Goal: Task Accomplishment & Management: Manage account settings

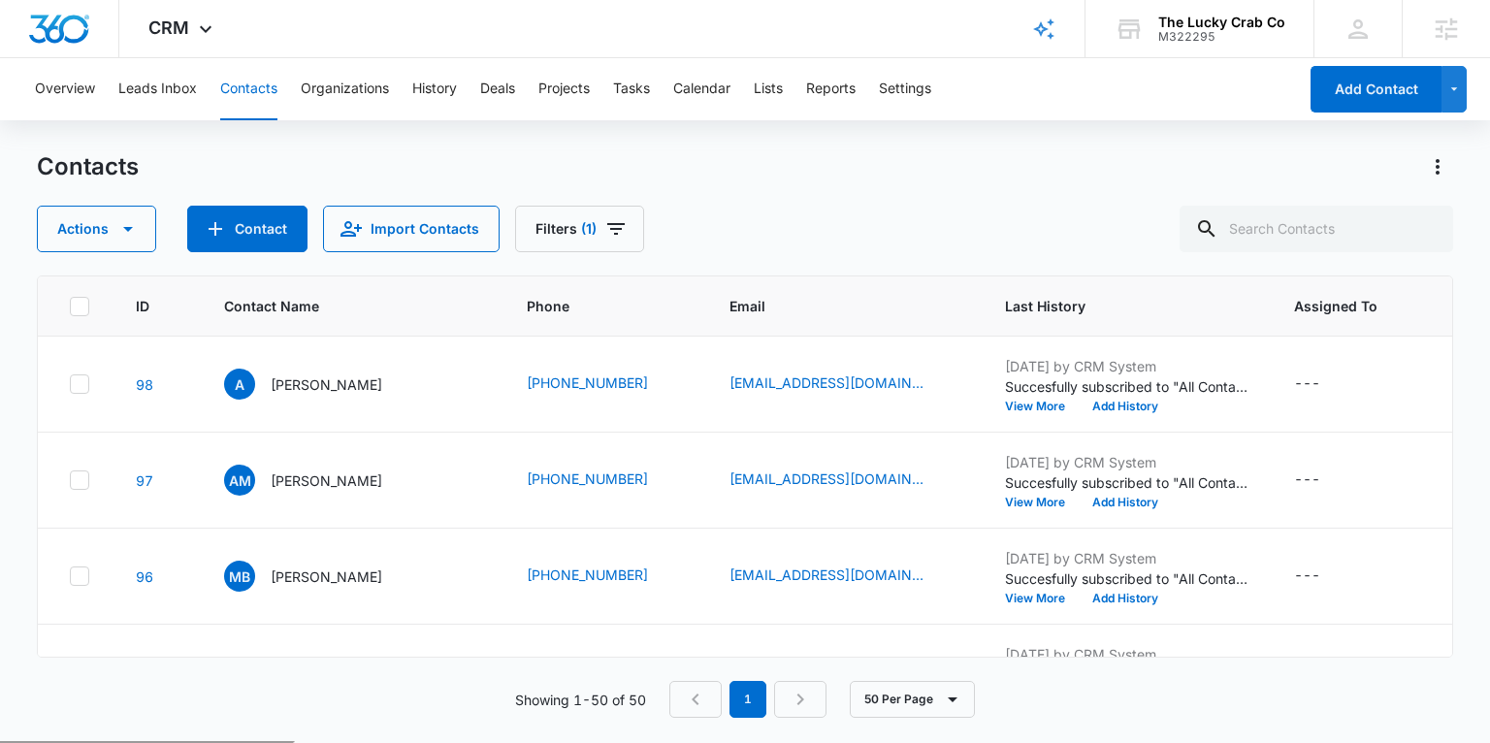
click at [80, 300] on icon at bounding box center [79, 306] width 17 height 17
click at [70, 306] on input "checkbox" at bounding box center [69, 306] width 1 height 1
checkbox input "true"
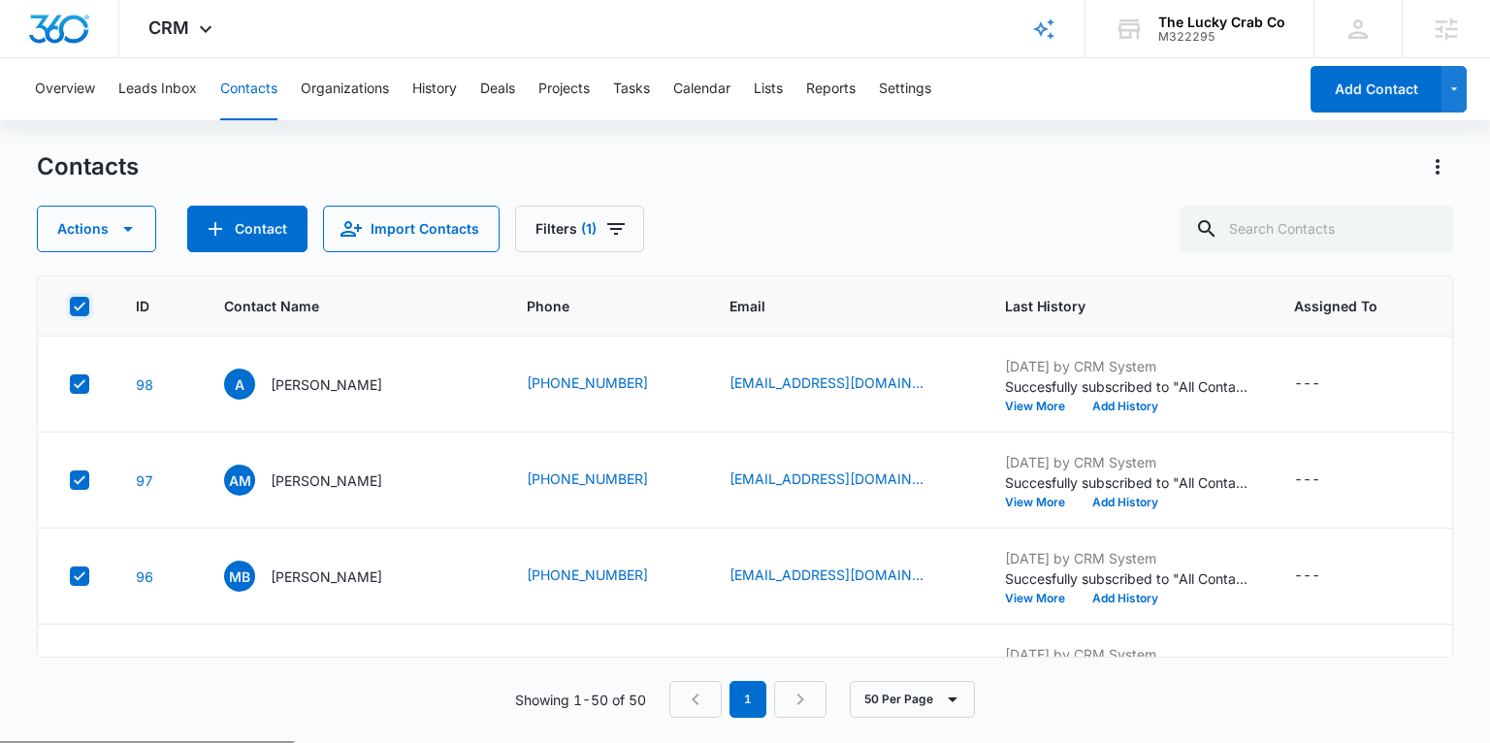
checkbox input "true"
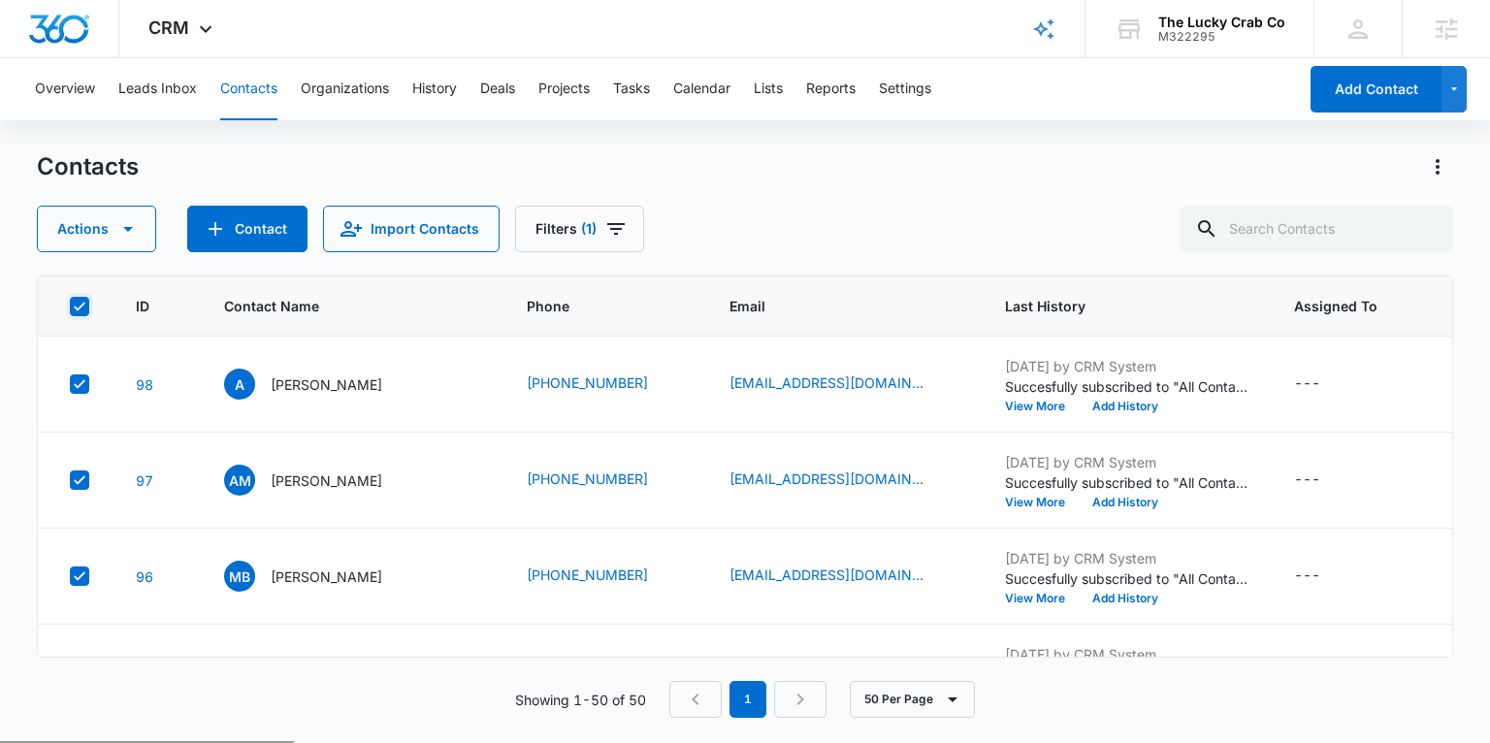
checkbox input "true"
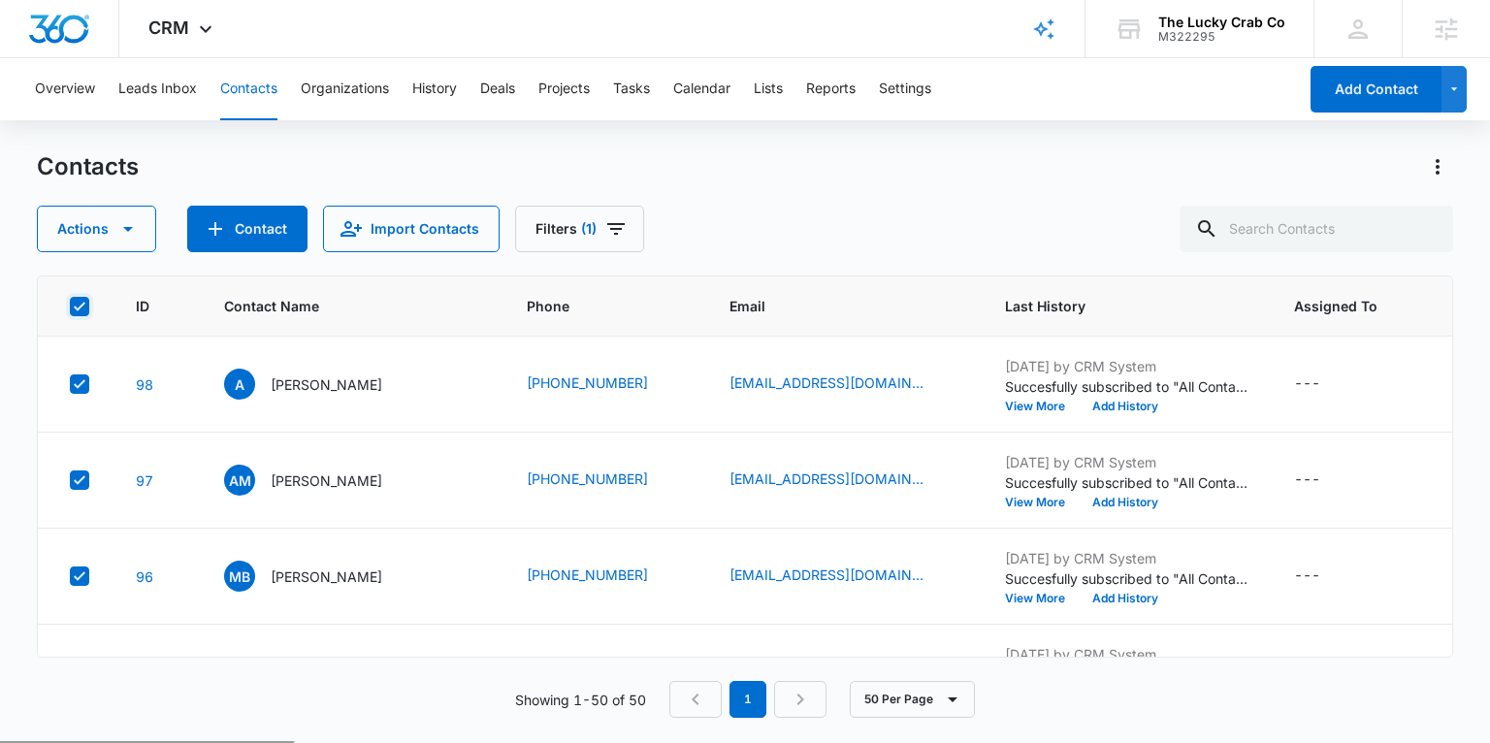
checkbox input "true"
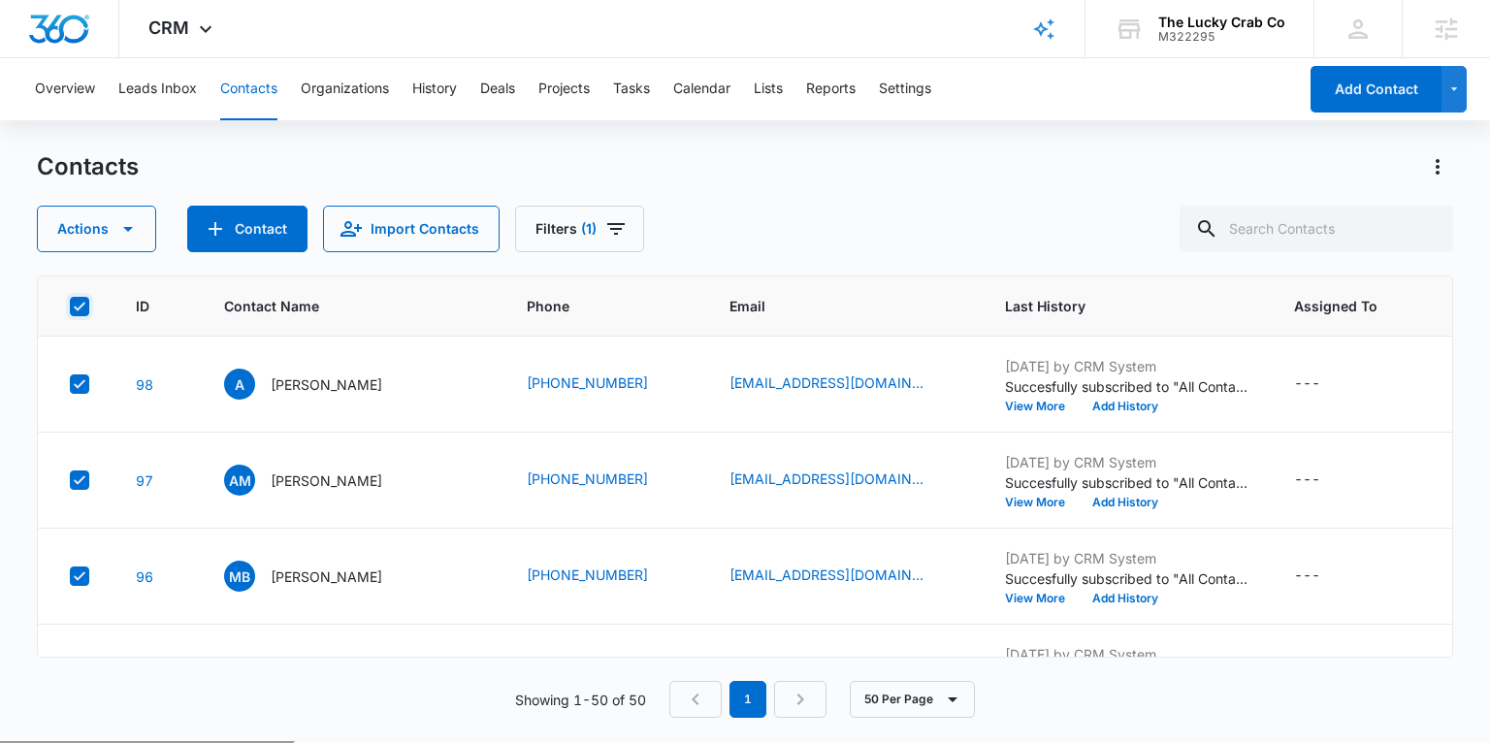
checkbox input "true"
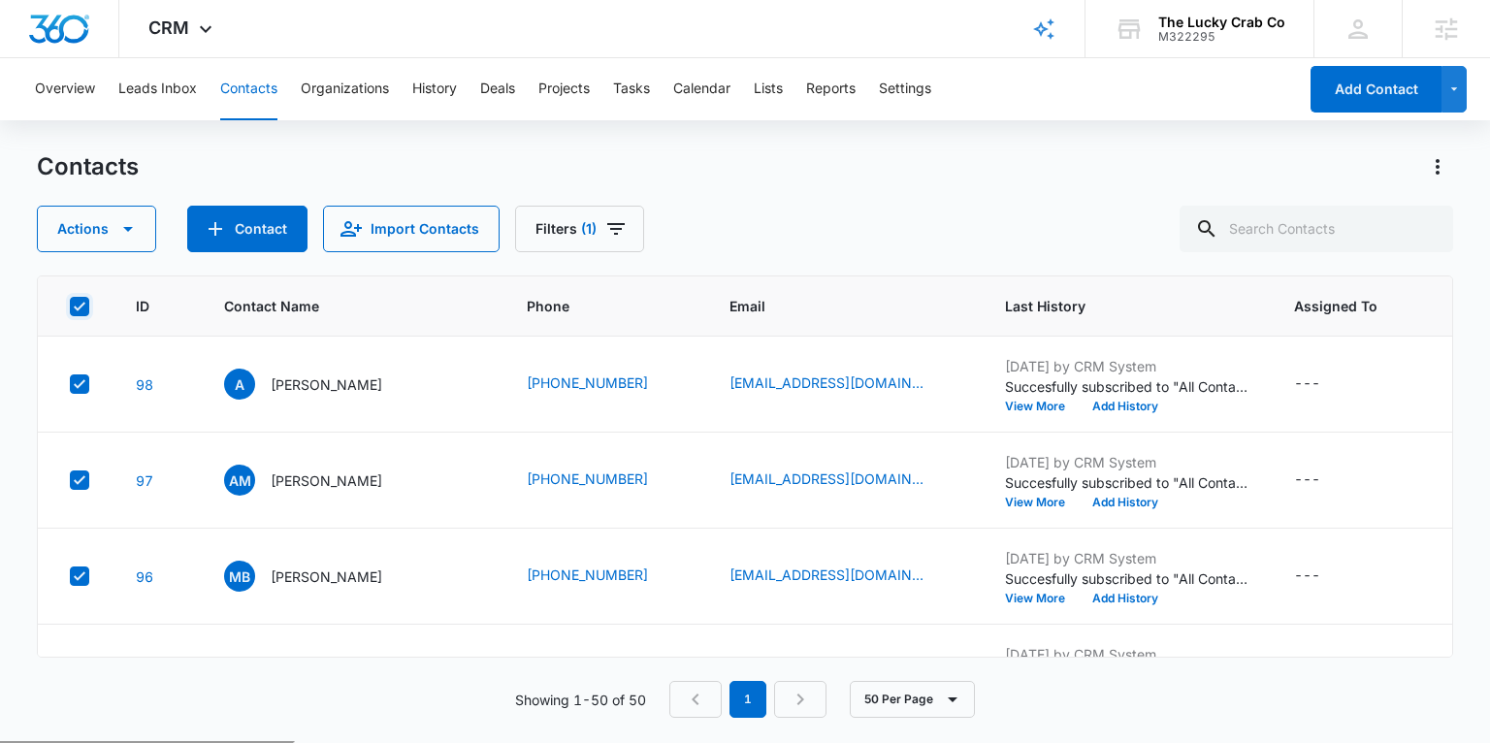
checkbox input "true"
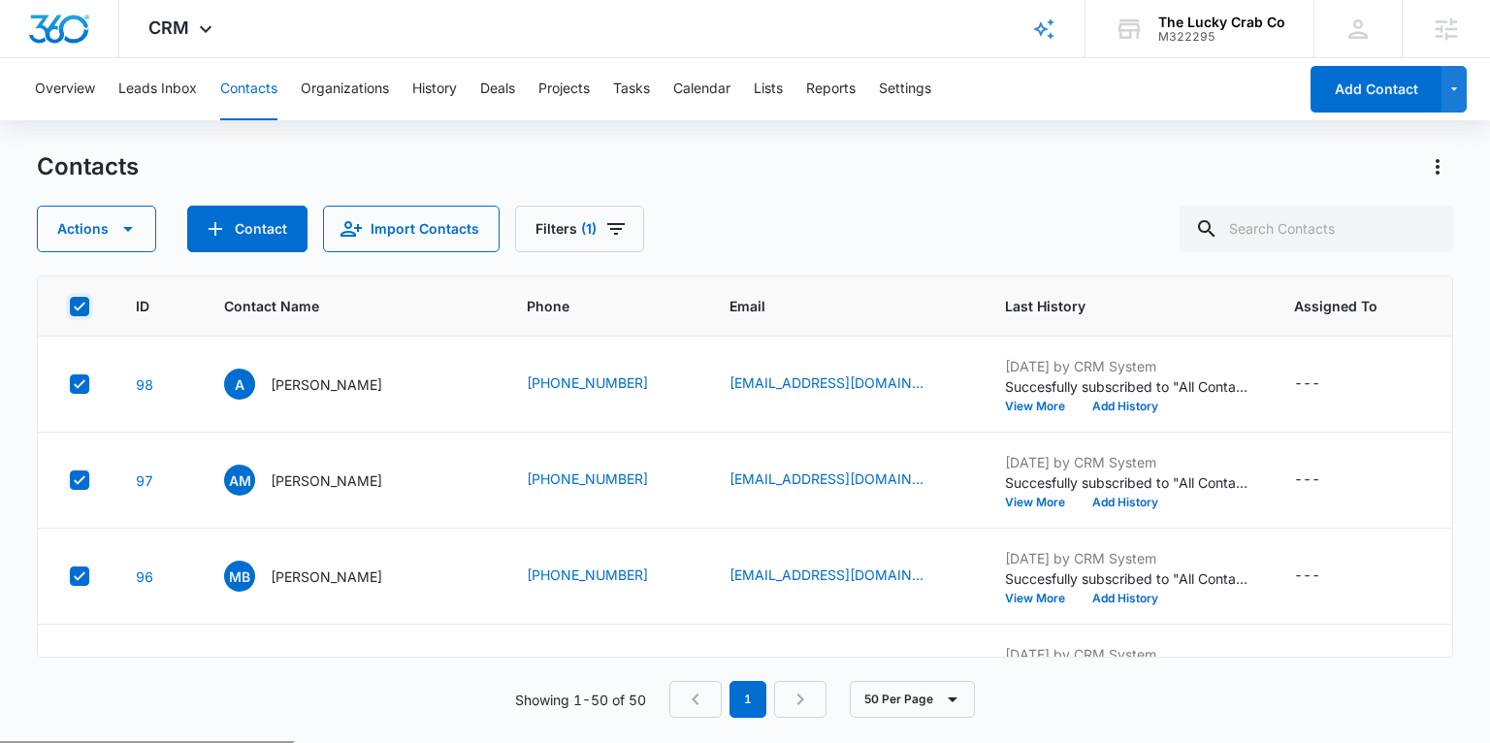
checkbox input "true"
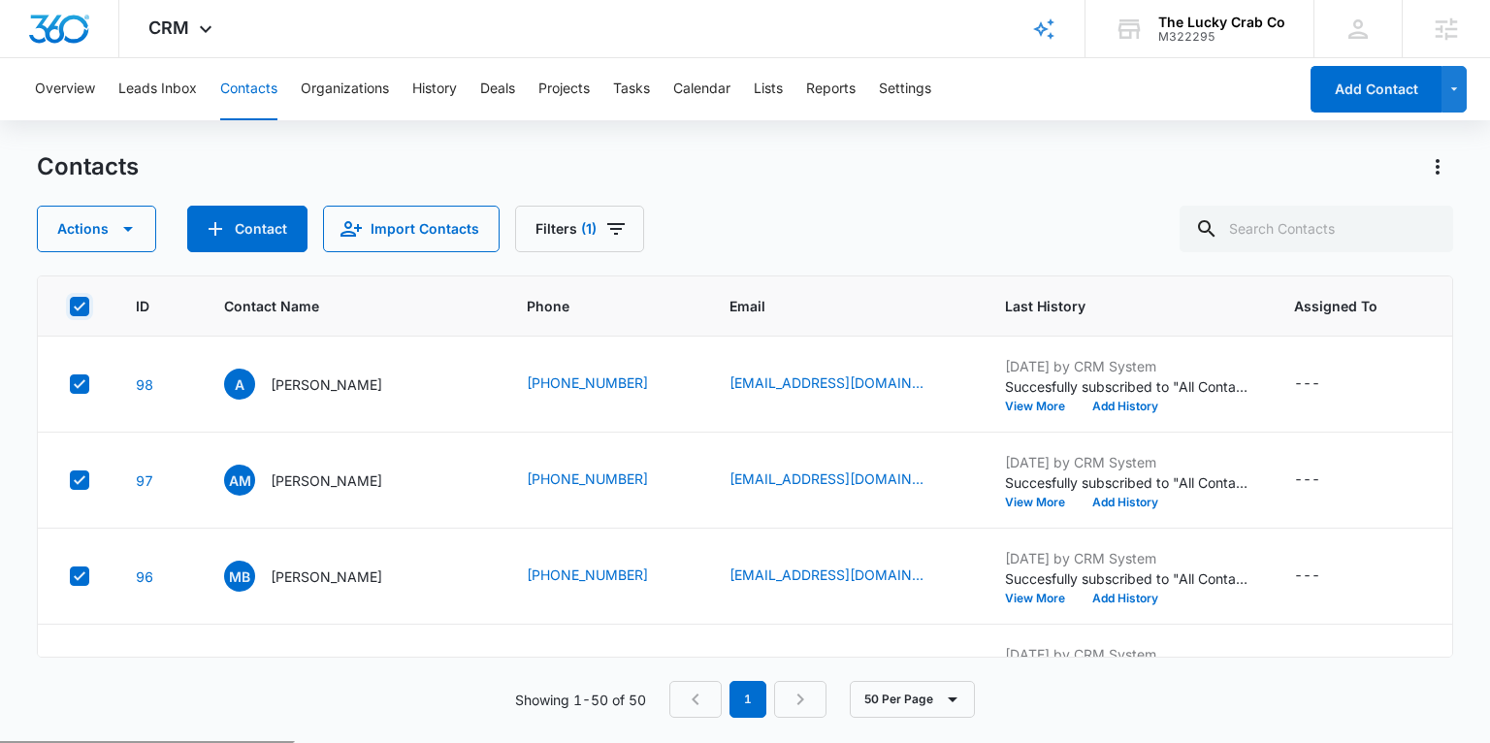
checkbox input "true"
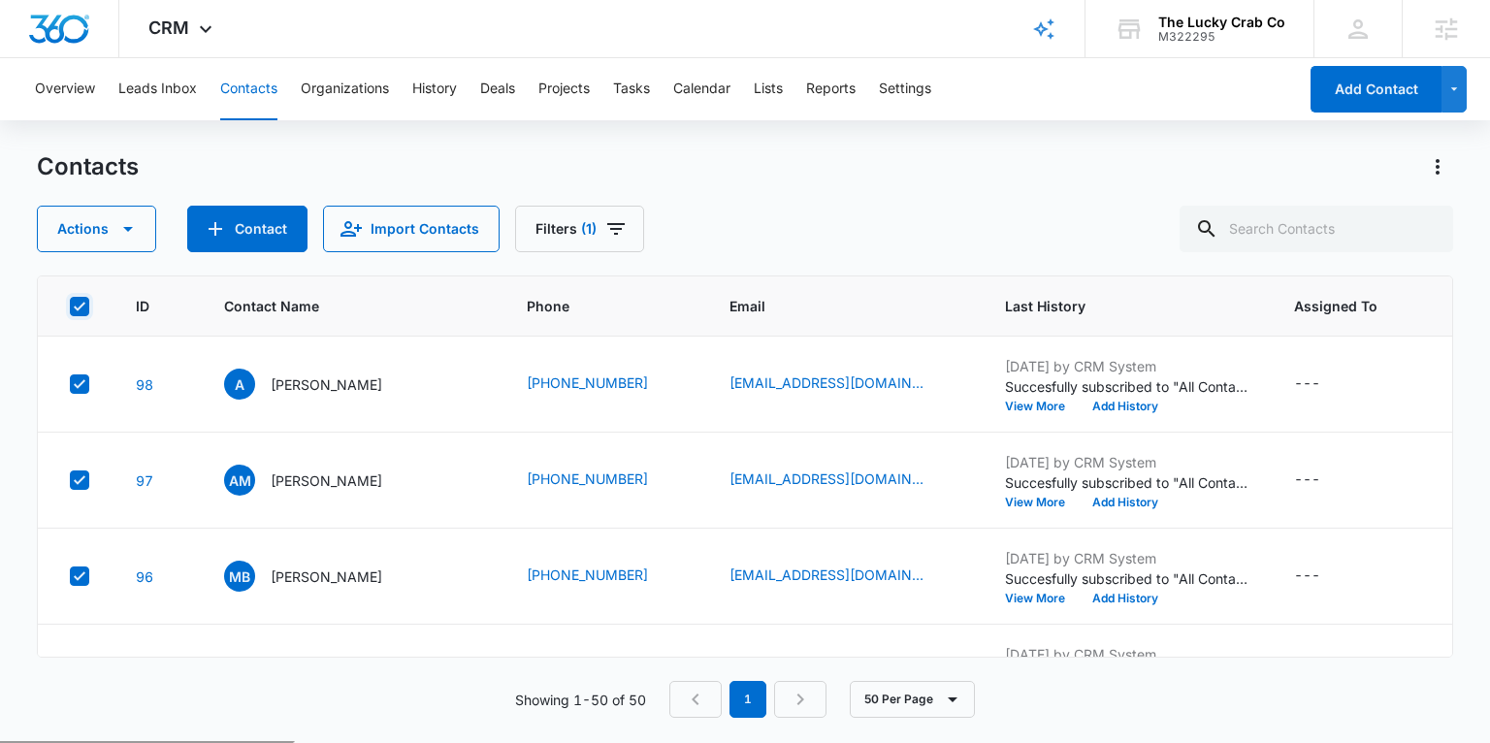
checkbox input "true"
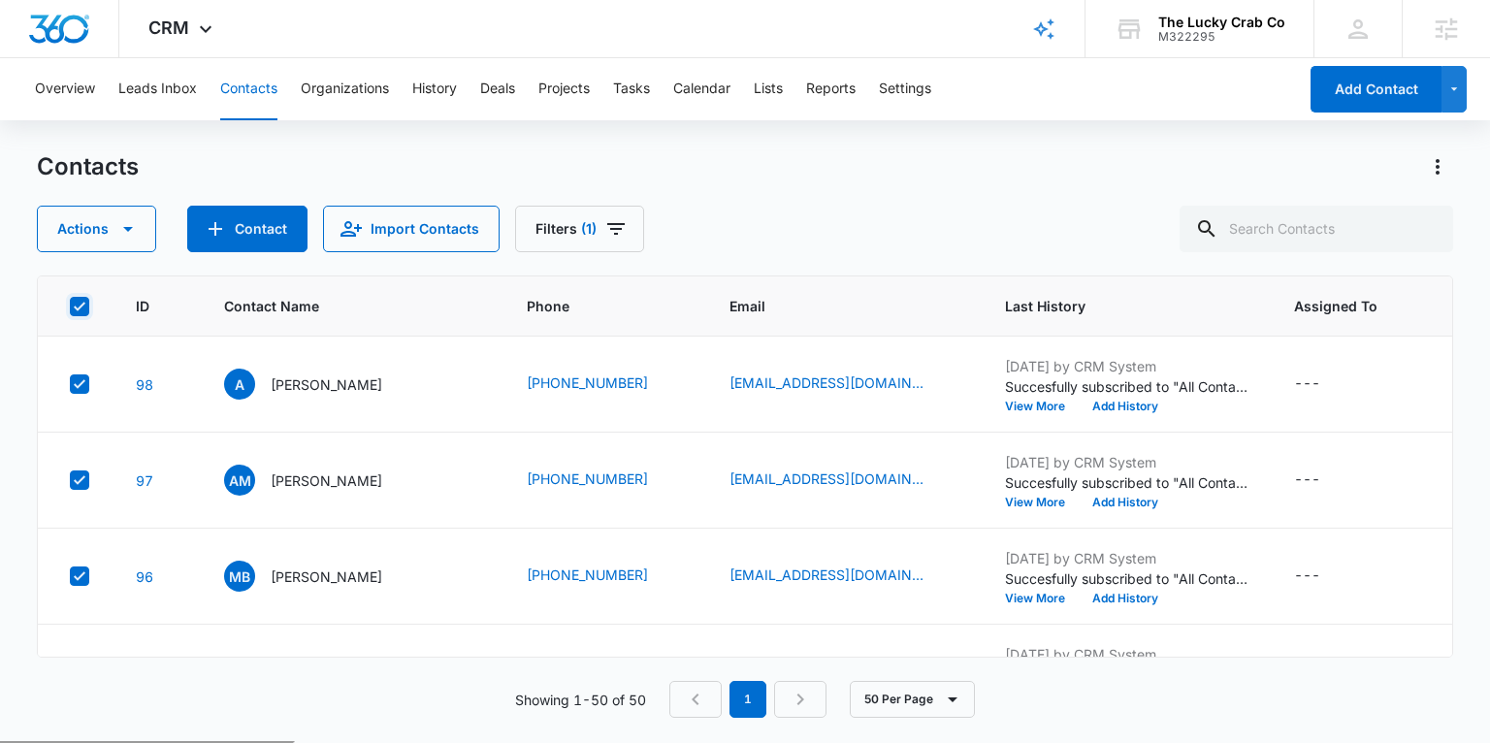
checkbox input "true"
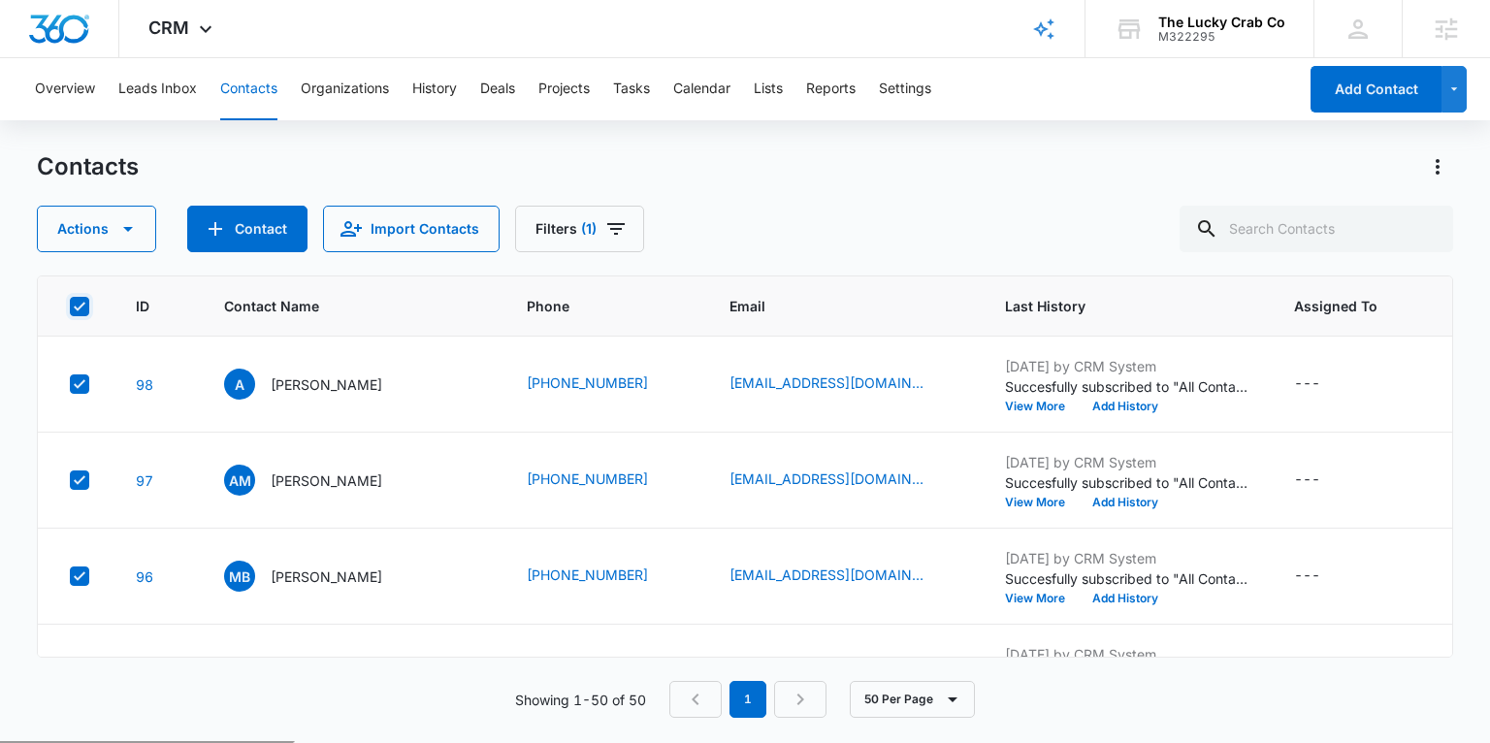
checkbox input "true"
click at [78, 235] on button "Actions" at bounding box center [96, 229] width 119 height 47
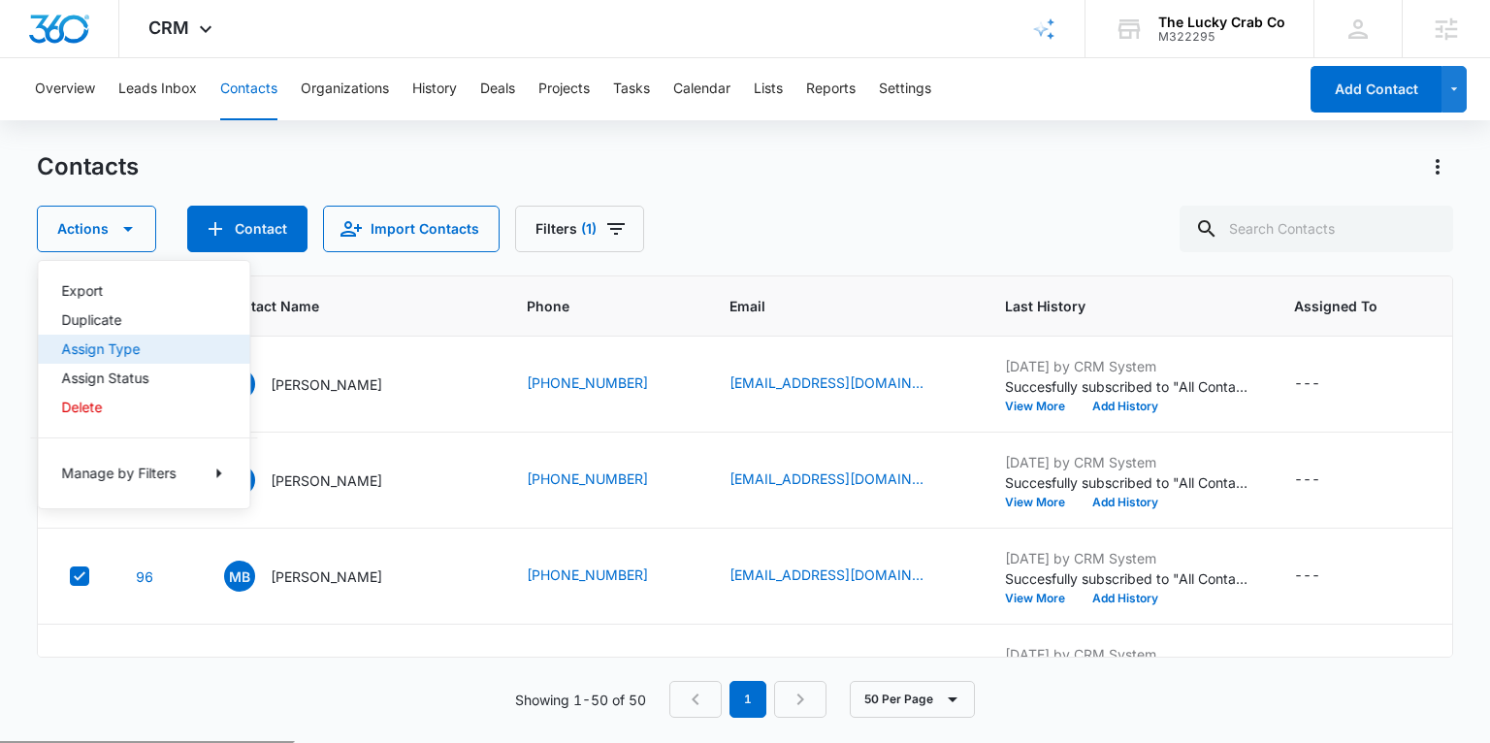
click at [110, 344] on div "Assign Type" at bounding box center [132, 349] width 142 height 14
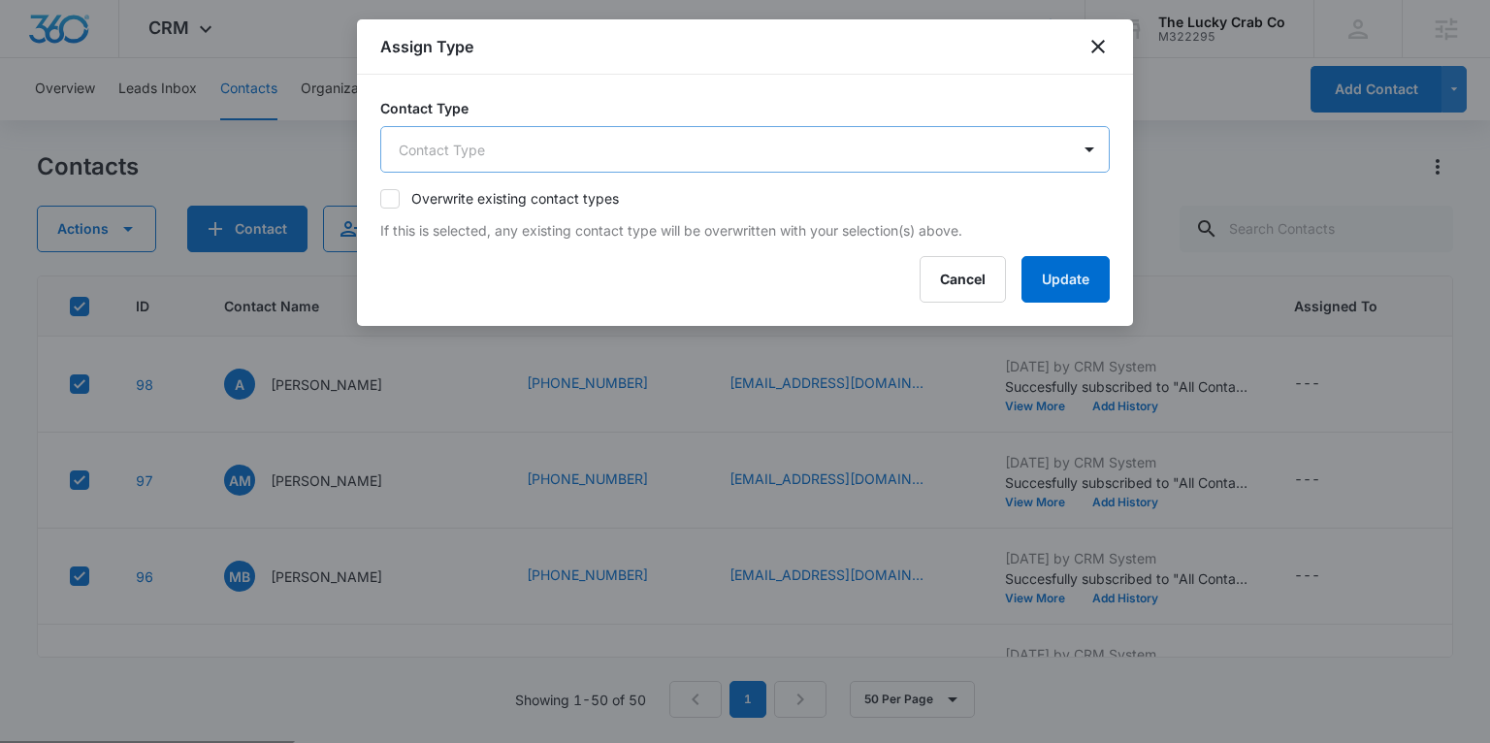
click at [504, 142] on body "CRM Apps Reputation Websites Forms CRM Email Social Shop Payments POS Content A…" at bounding box center [745, 447] width 1490 height 895
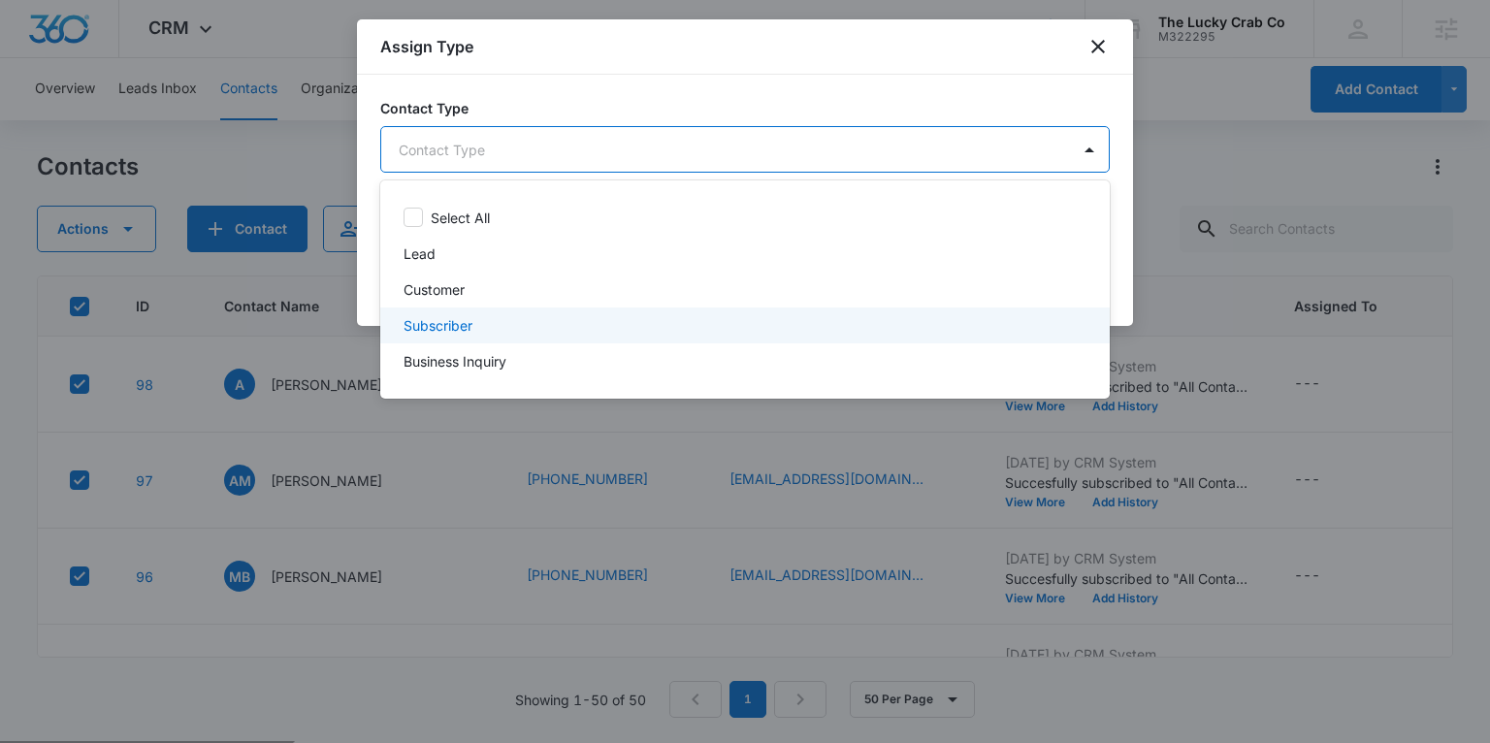
click at [486, 316] on div "Subscriber" at bounding box center [742, 325] width 679 height 20
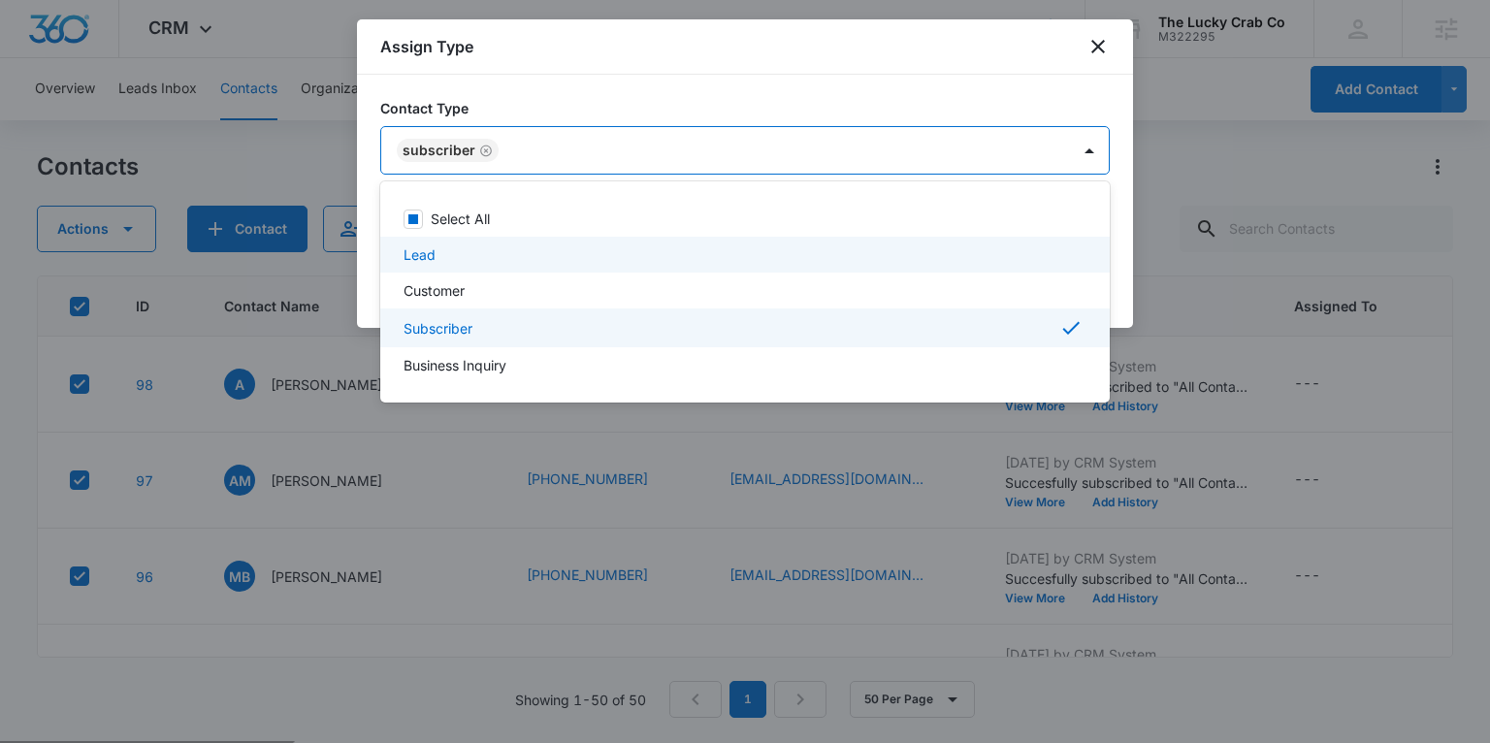
drag, startPoint x: 1119, startPoint y: 242, endPoint x: 1110, endPoint y: 255, distance: 16.7
click at [1119, 242] on div at bounding box center [745, 371] width 1490 height 743
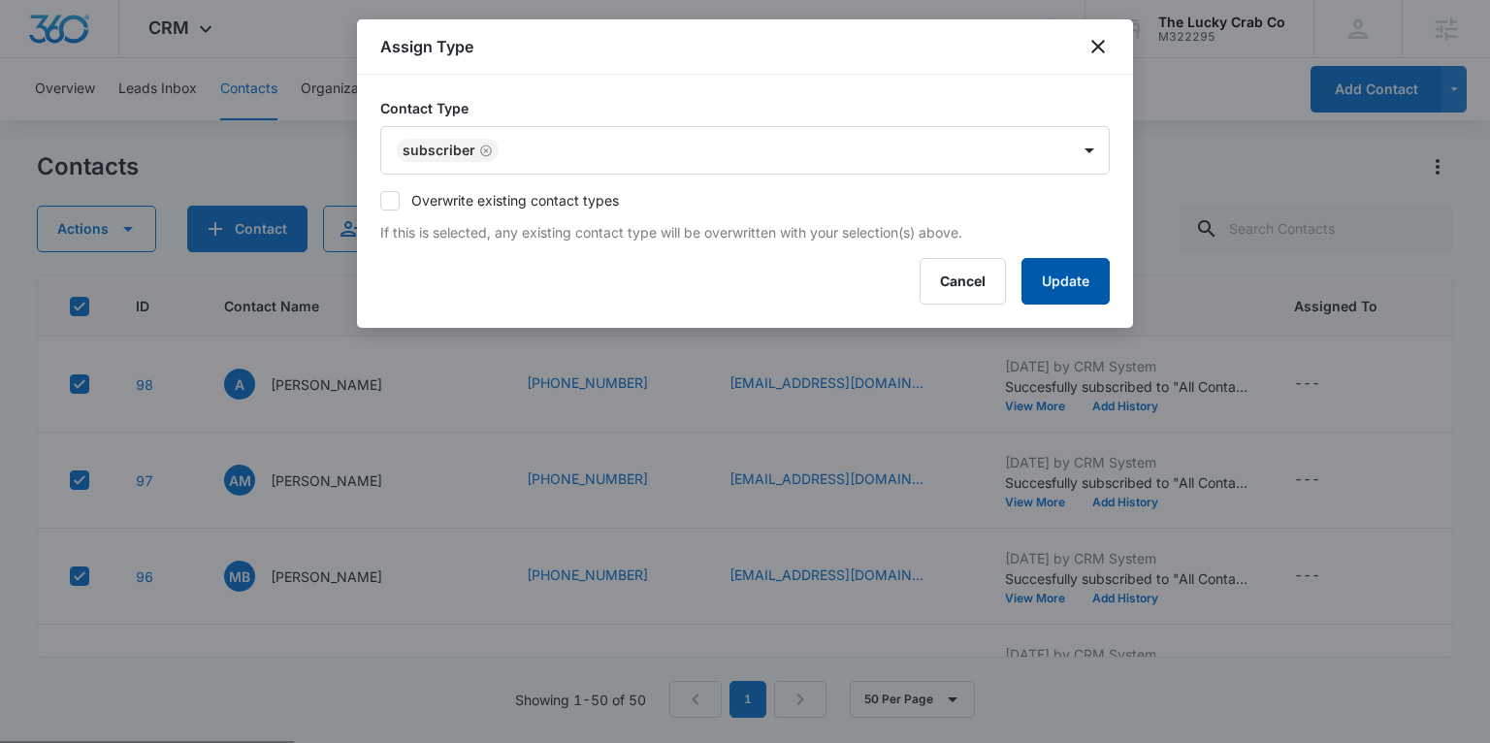
click at [1082, 284] on button "Update" at bounding box center [1065, 281] width 88 height 47
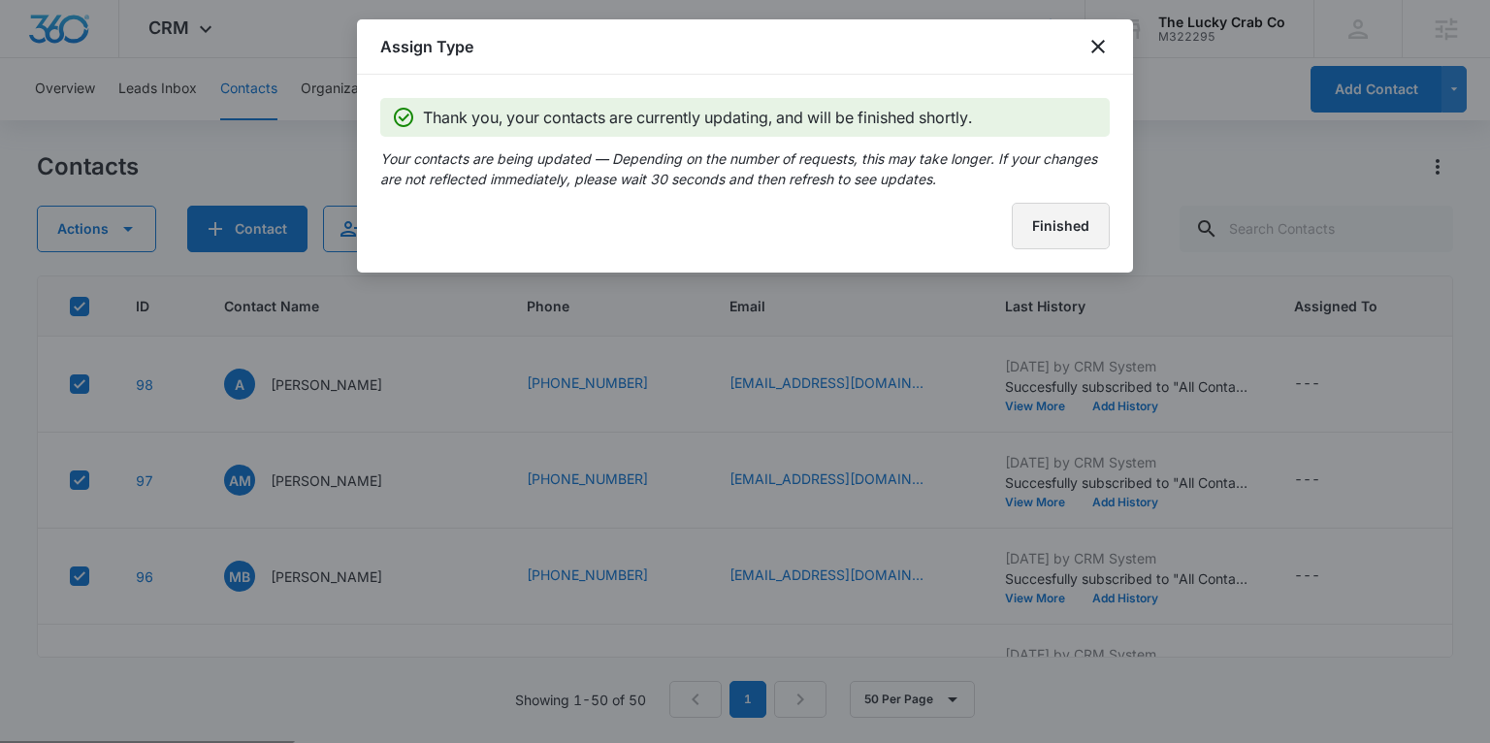
click at [1062, 222] on button "Finished" at bounding box center [1061, 226] width 98 height 47
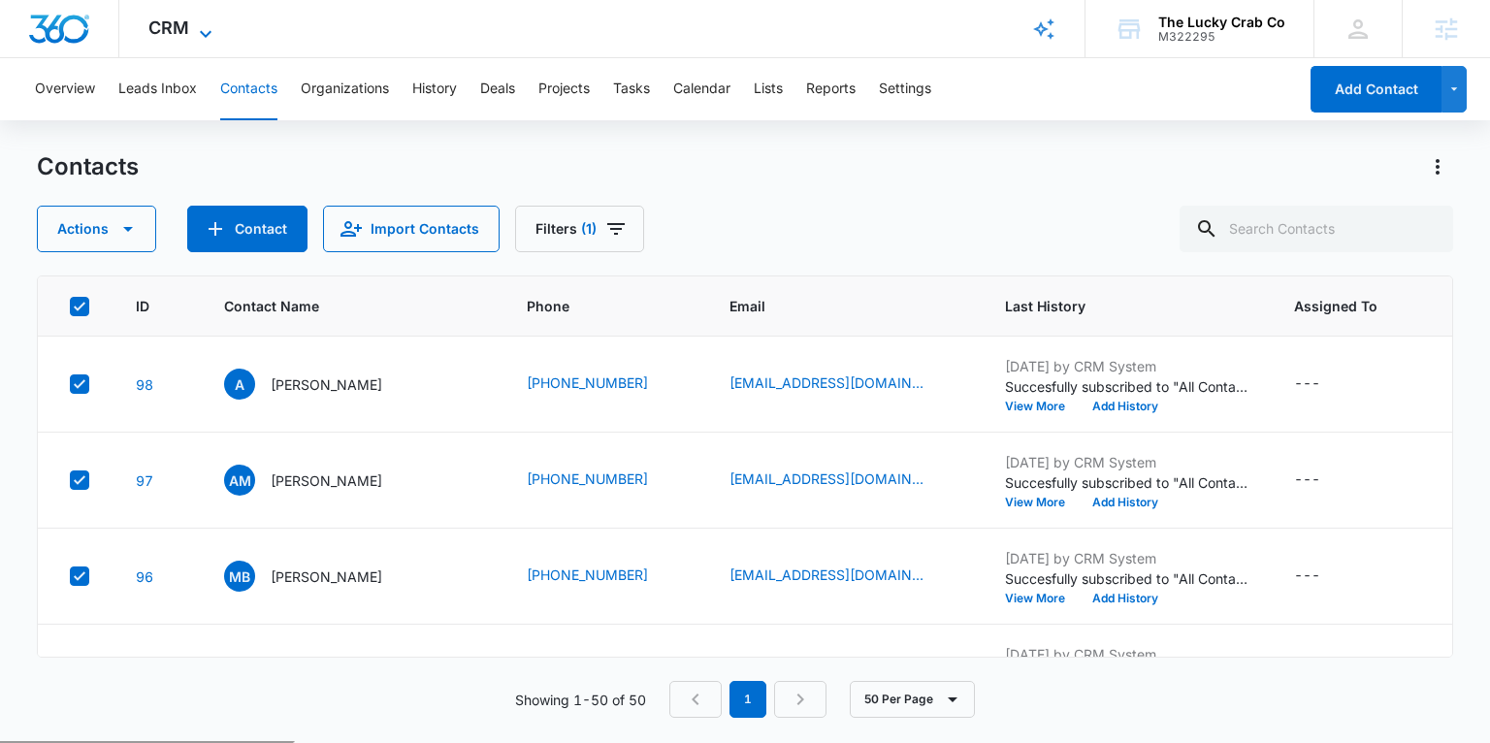
click at [184, 31] on span "CRM" at bounding box center [168, 27] width 41 height 20
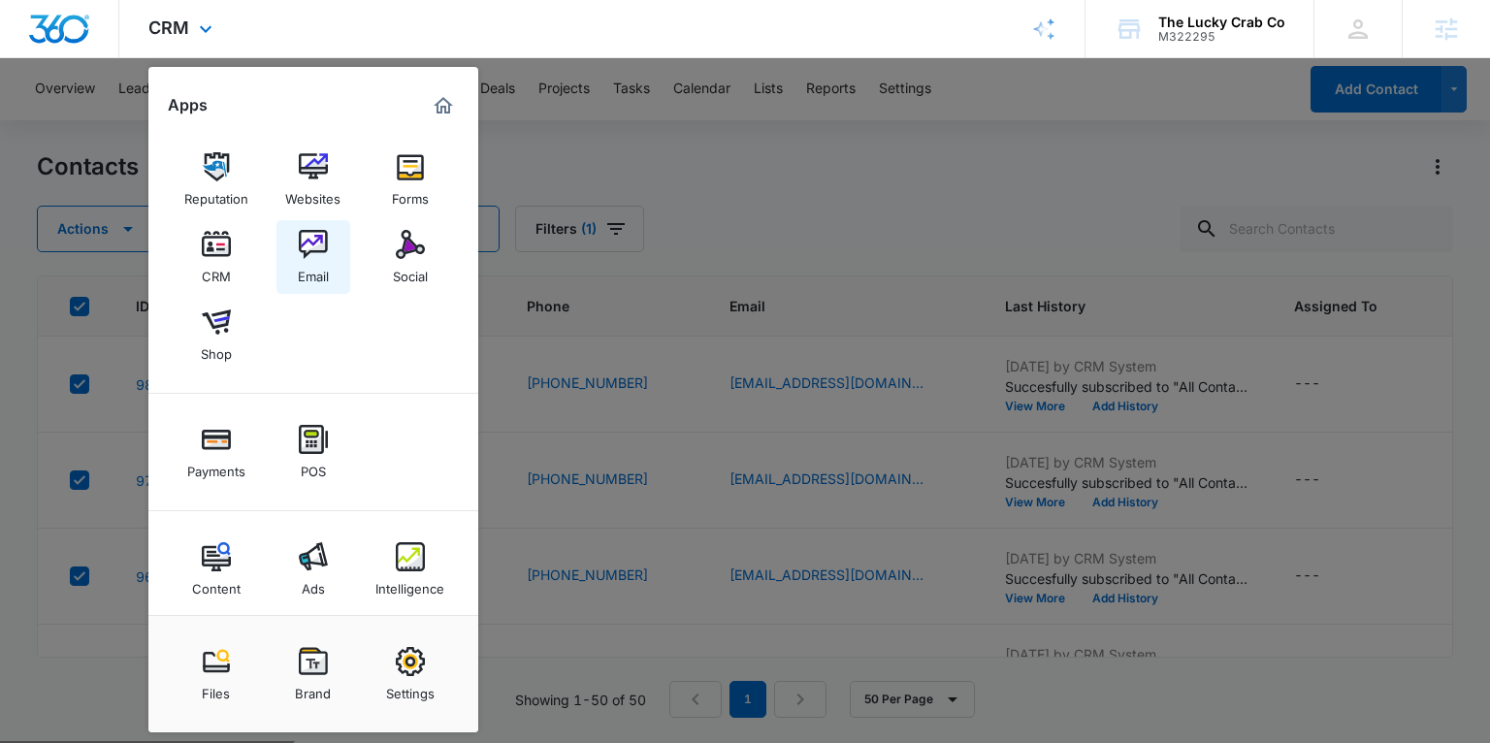
click at [304, 244] on img at bounding box center [313, 244] width 29 height 29
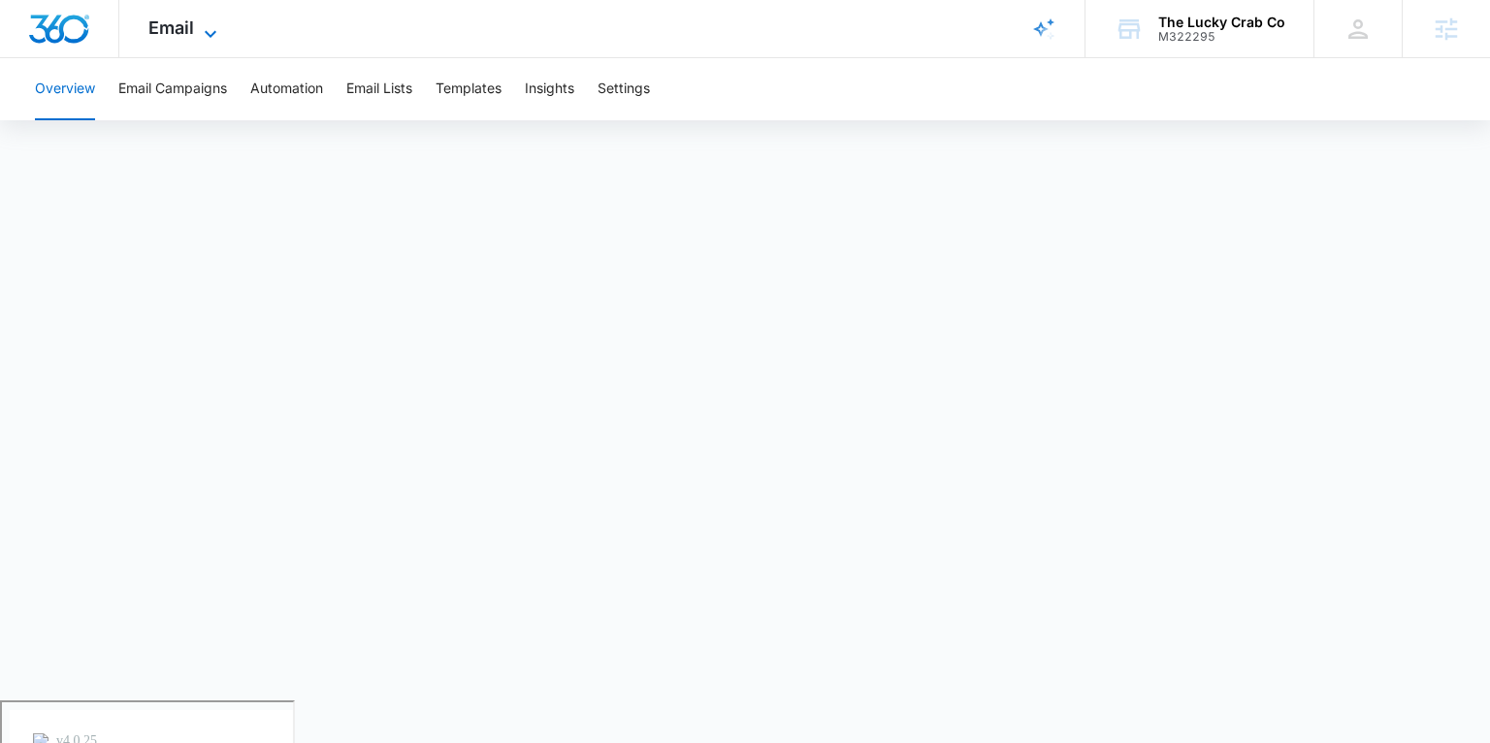
click at [179, 24] on span "Email" at bounding box center [171, 27] width 46 height 20
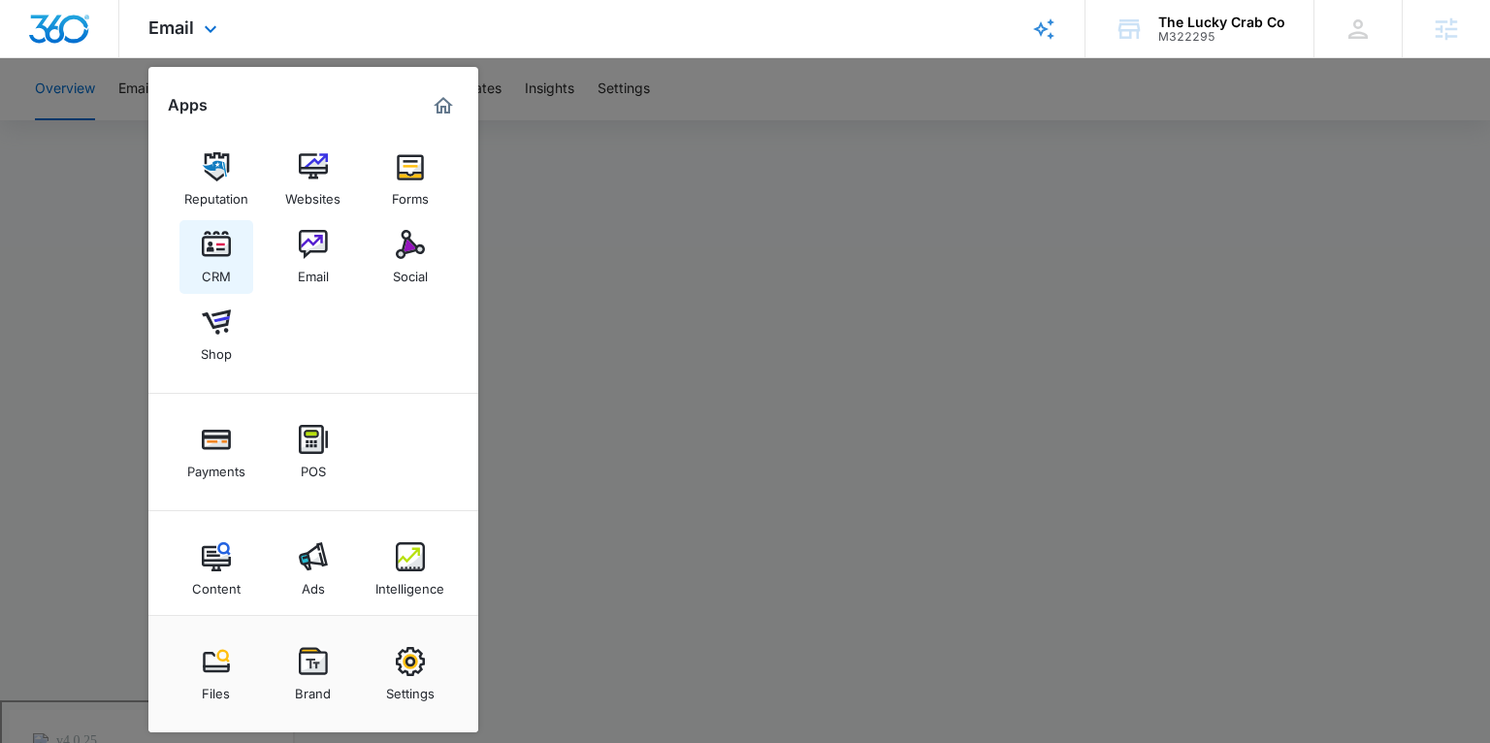
click at [234, 267] on link "CRM" at bounding box center [216, 257] width 74 height 74
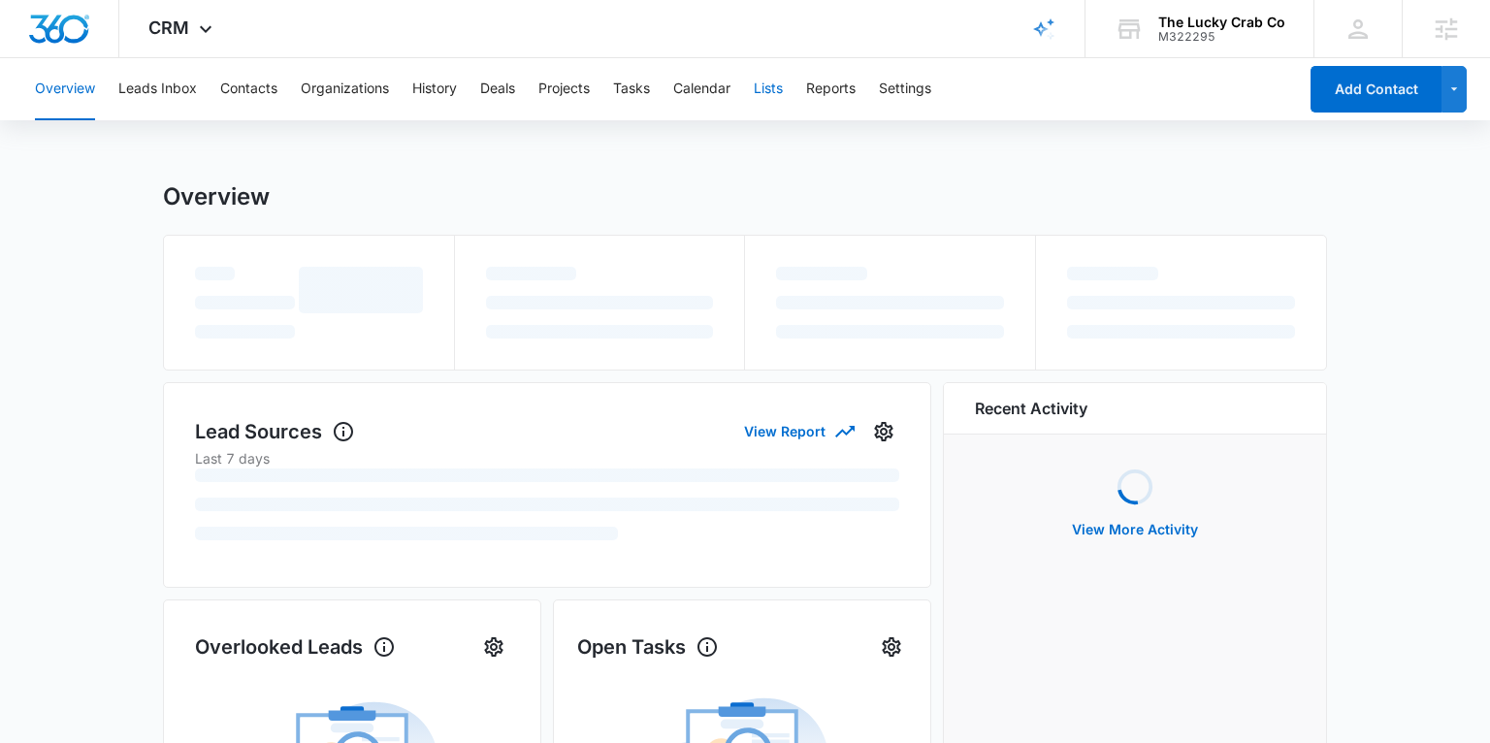
click at [758, 91] on button "Lists" at bounding box center [768, 89] width 29 height 62
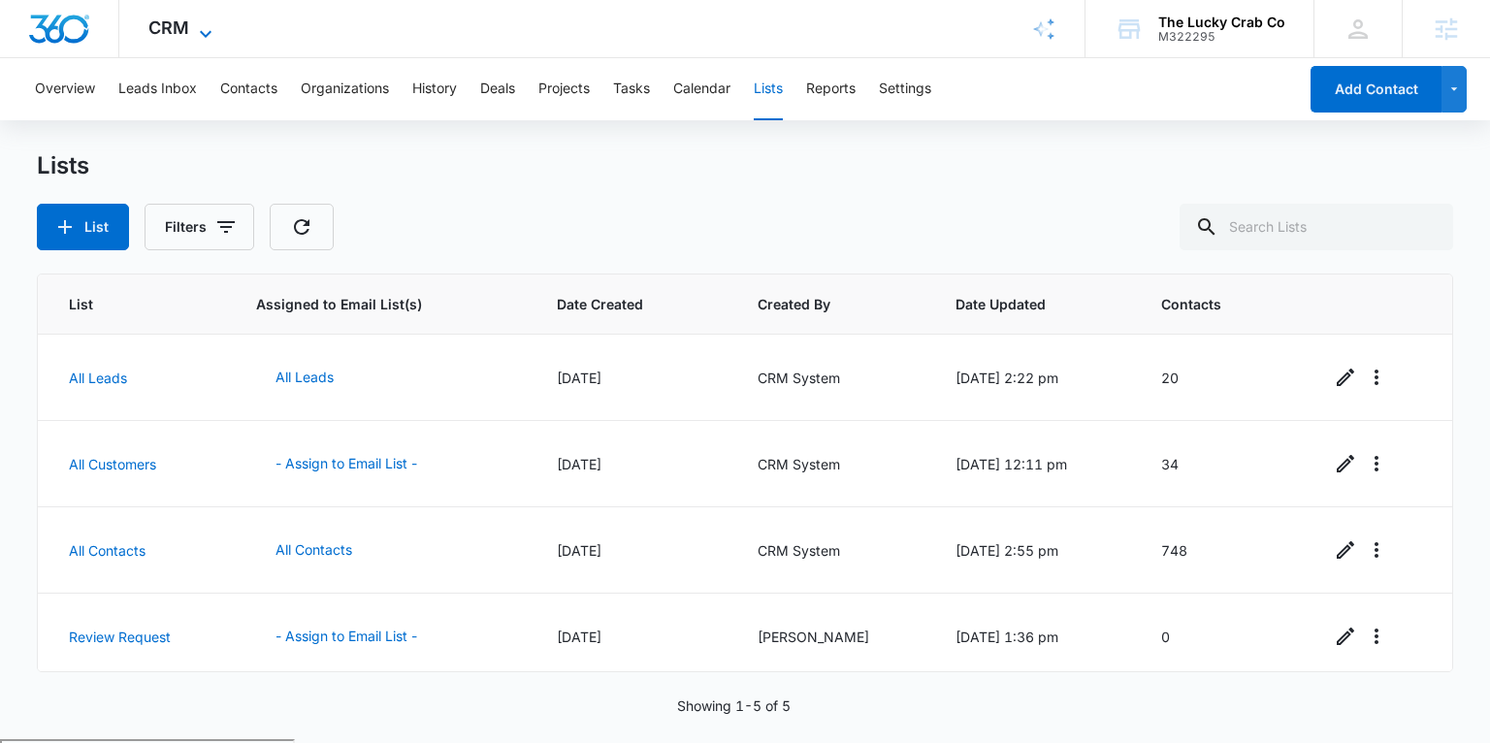
click at [151, 23] on span "CRM" at bounding box center [168, 27] width 41 height 20
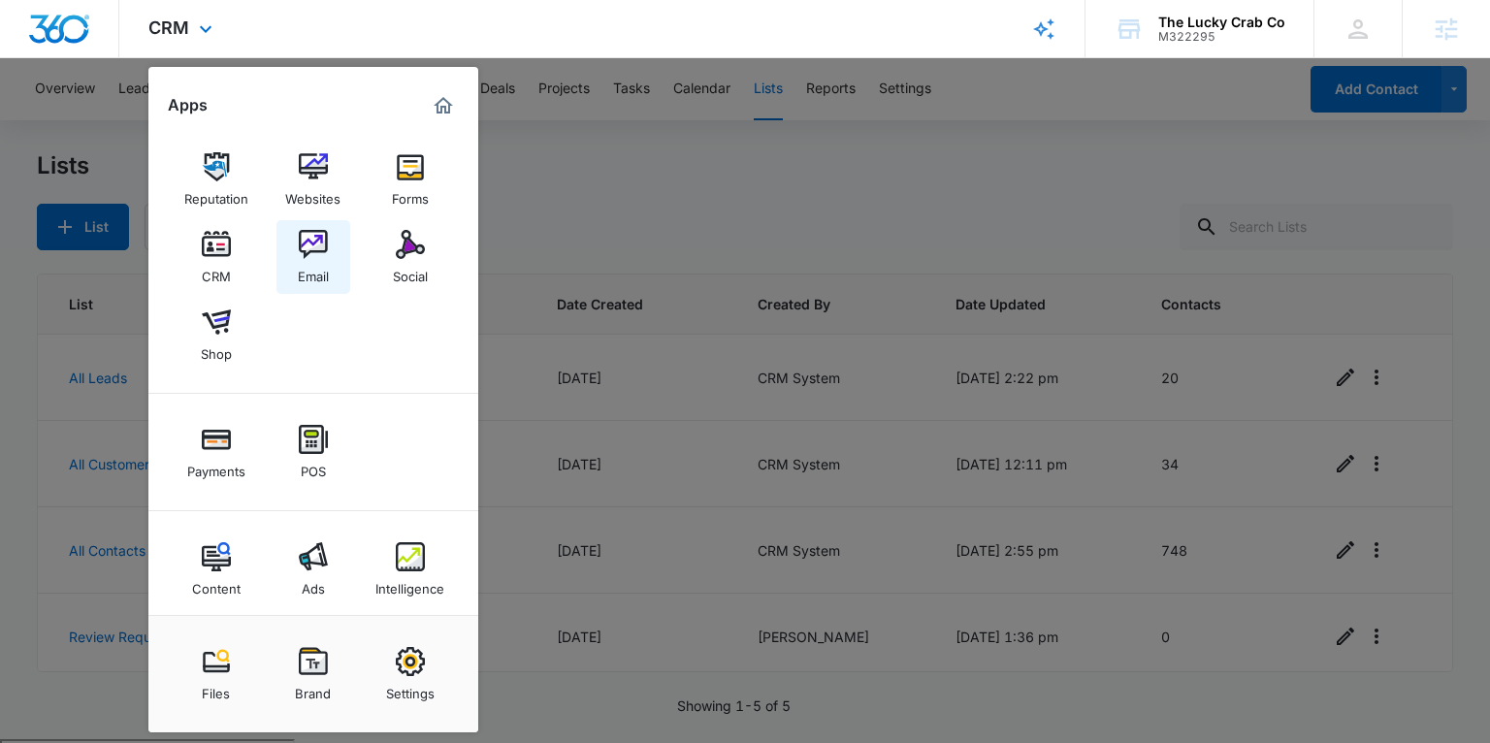
click at [307, 251] on img at bounding box center [313, 244] width 29 height 29
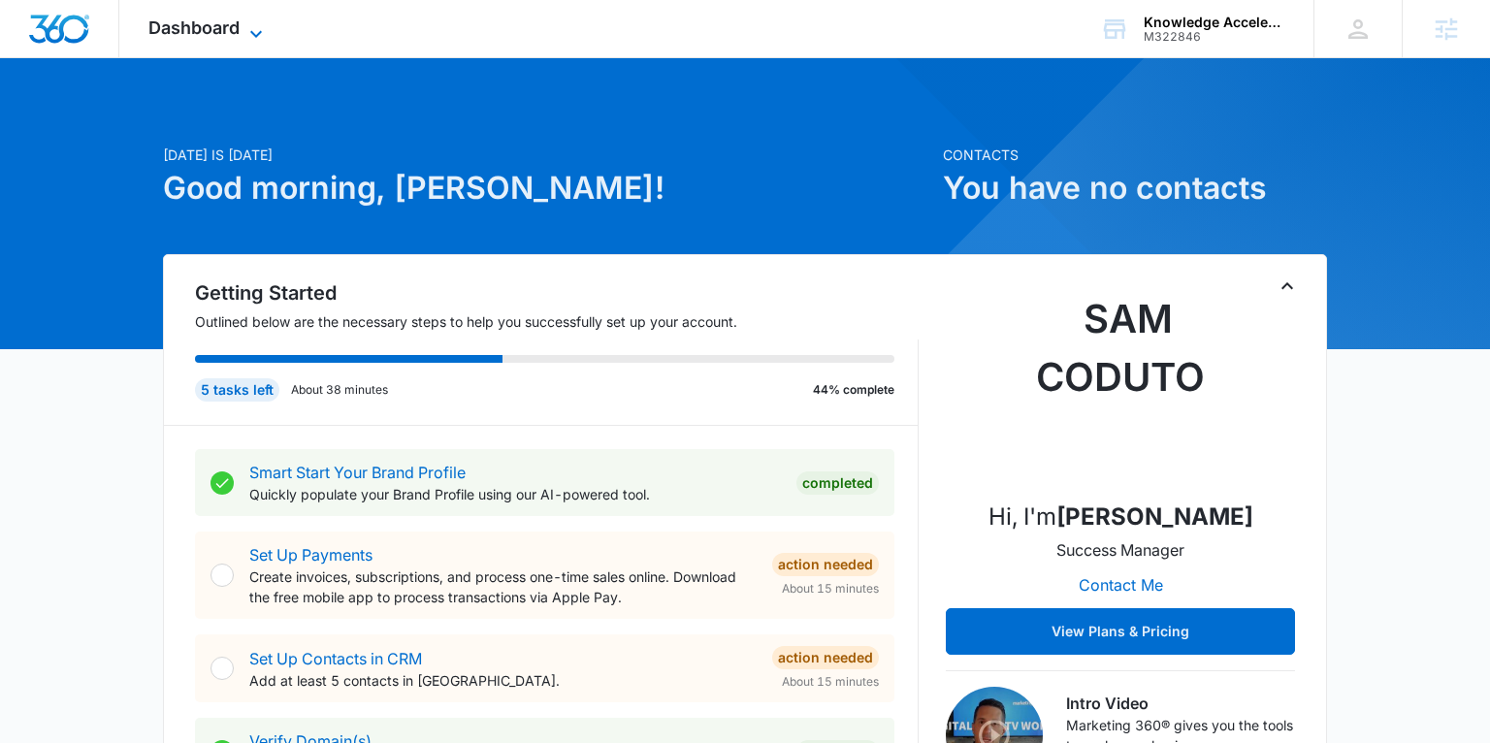
click at [196, 28] on span "Dashboard" at bounding box center [193, 27] width 91 height 20
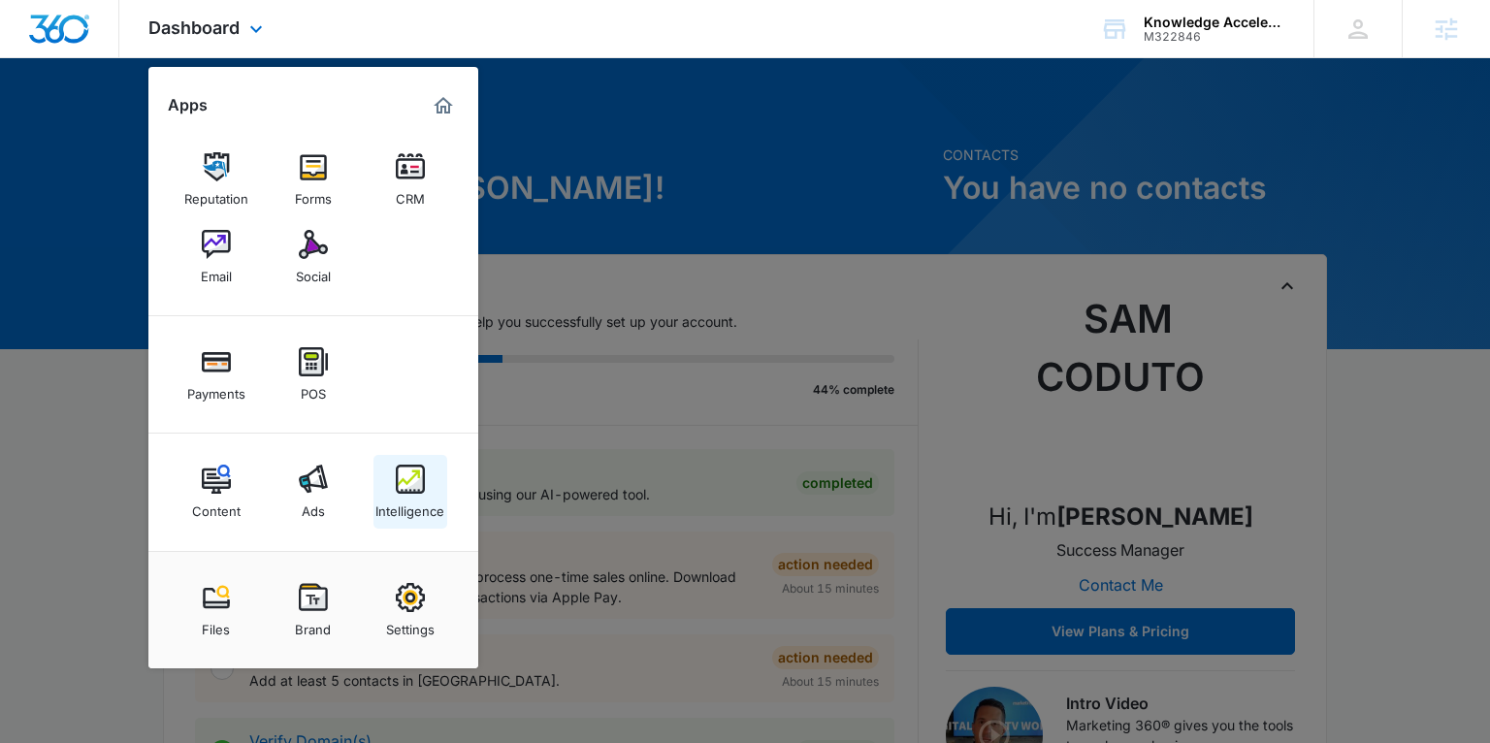
click at [410, 506] on div "Intelligence" at bounding box center [409, 506] width 69 height 25
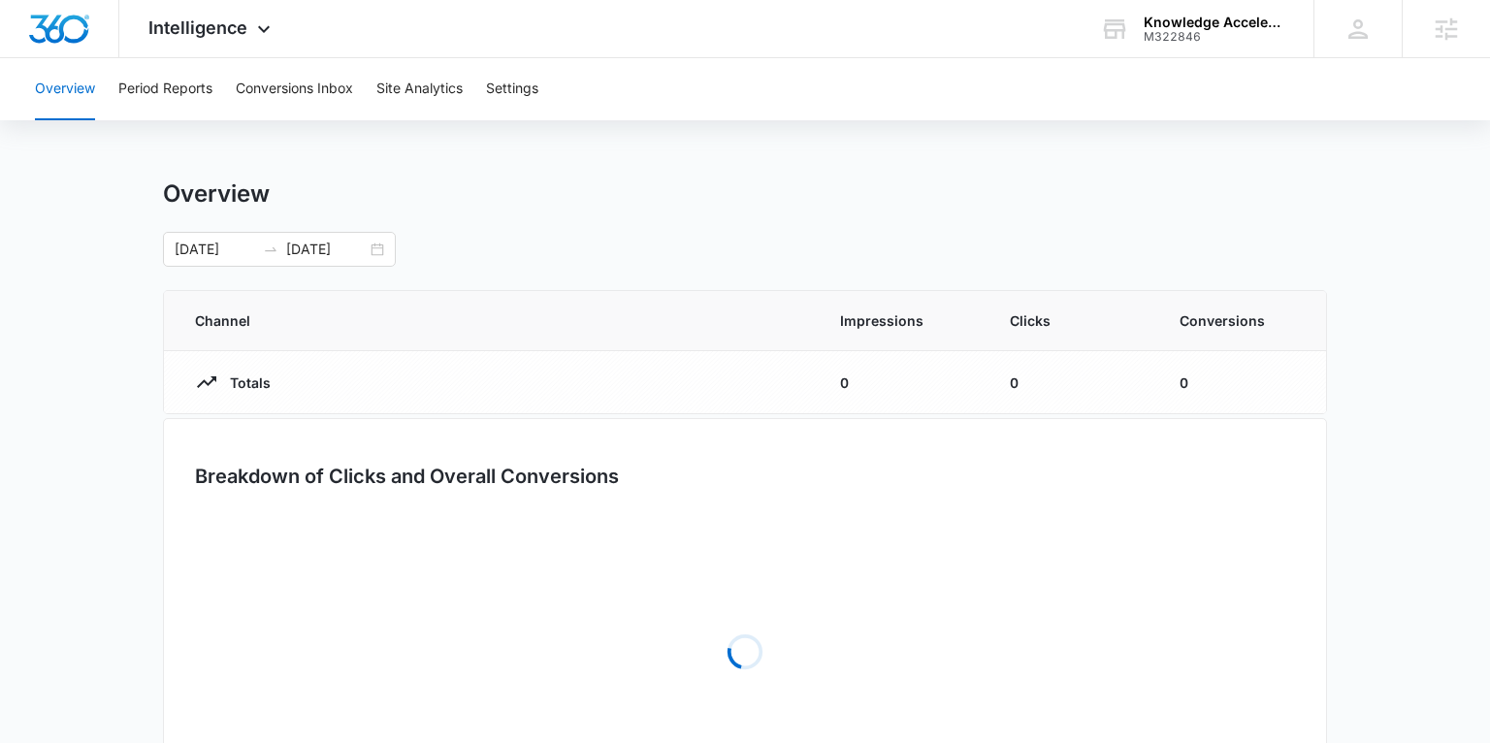
scroll to position [5, 0]
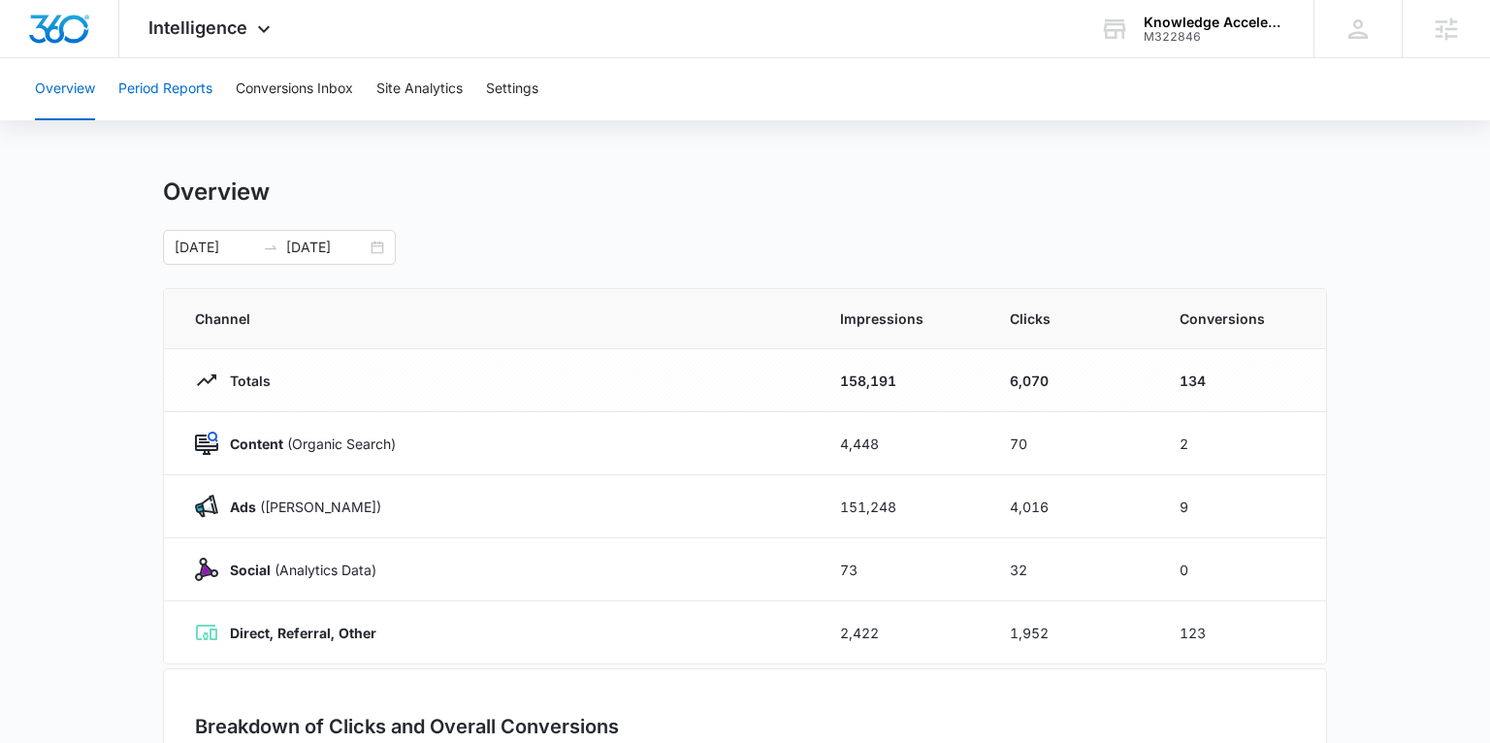
click at [182, 75] on button "Period Reports" at bounding box center [165, 89] width 94 height 62
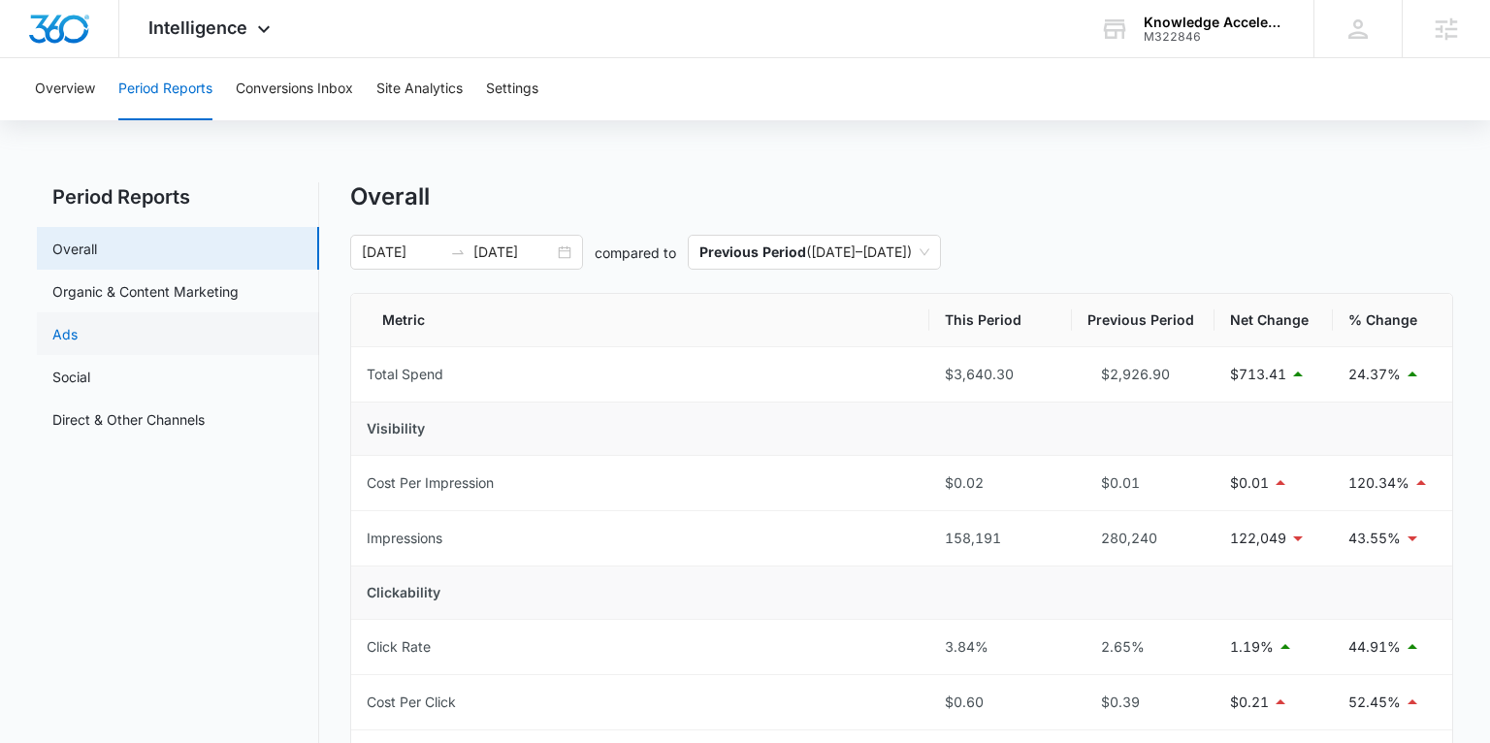
click at [78, 332] on link "Ads" at bounding box center [64, 334] width 25 height 20
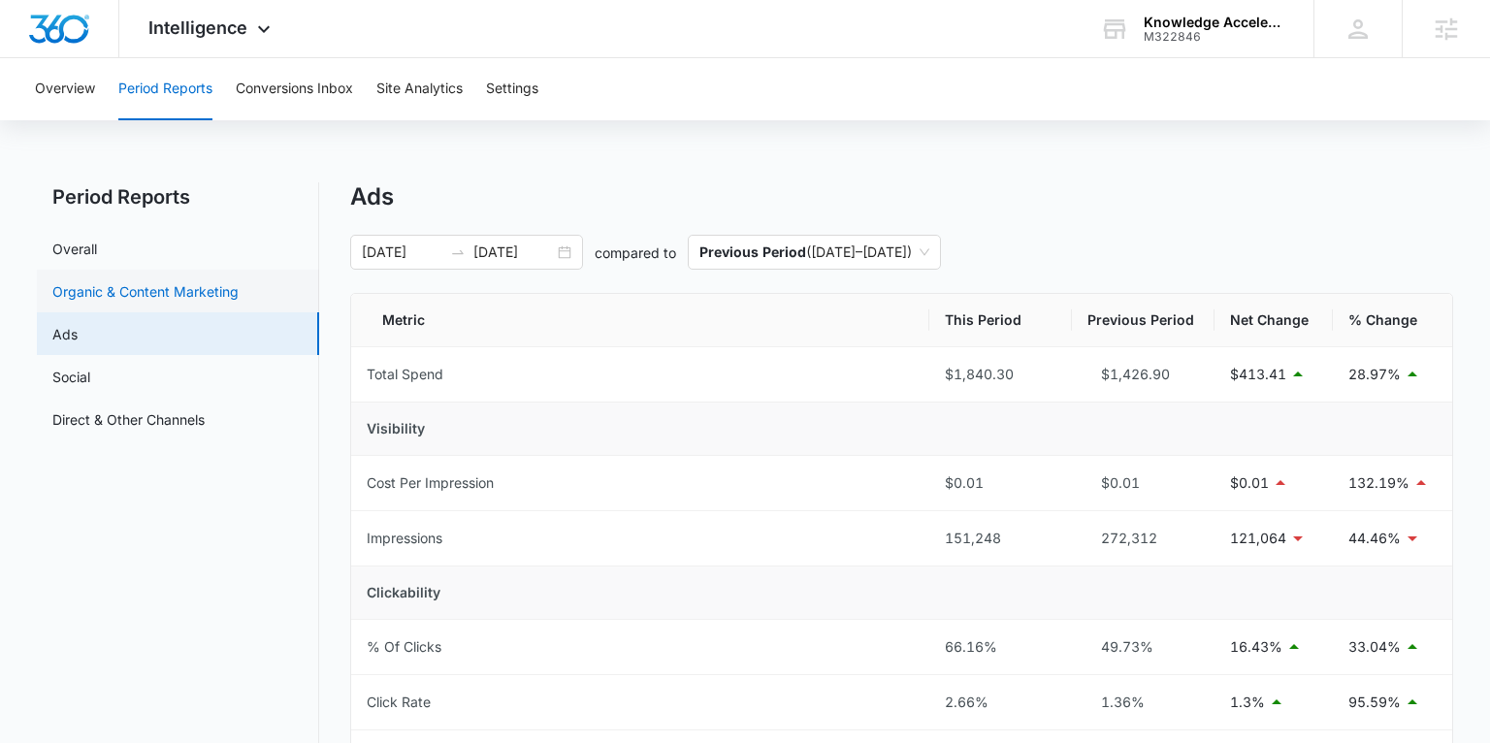
click at [83, 282] on link "Organic & Content Marketing" at bounding box center [145, 291] width 186 height 20
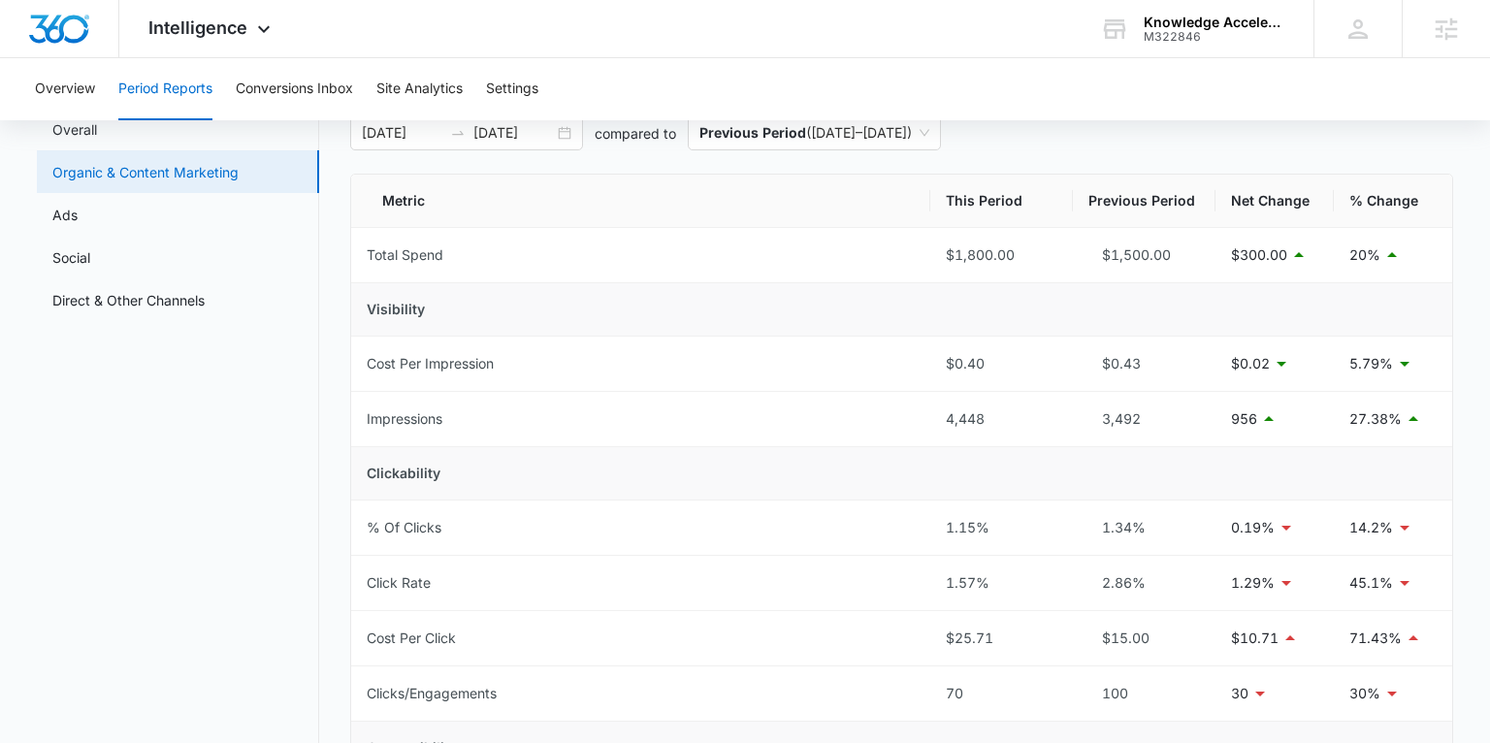
scroll to position [123, 0]
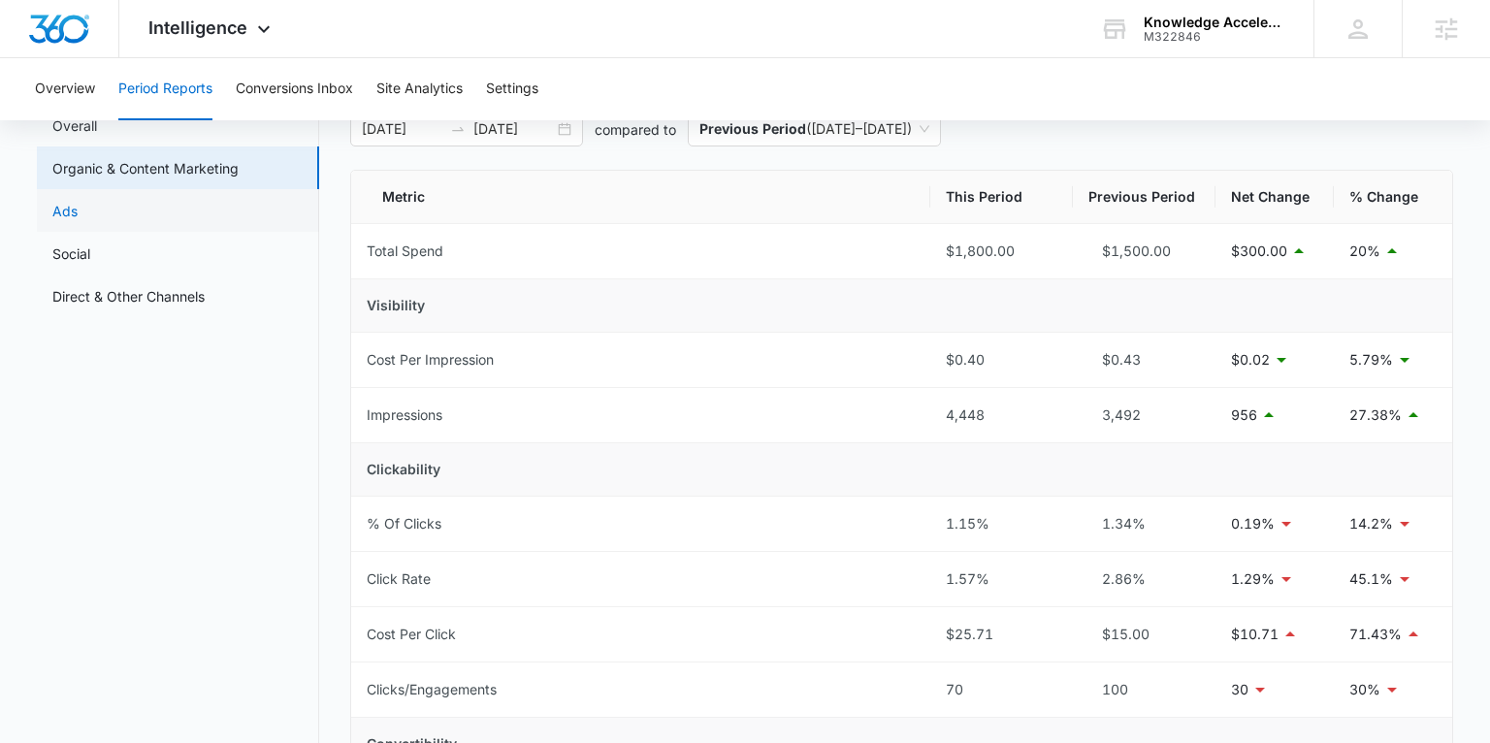
click at [70, 221] on link "Ads" at bounding box center [64, 211] width 25 height 20
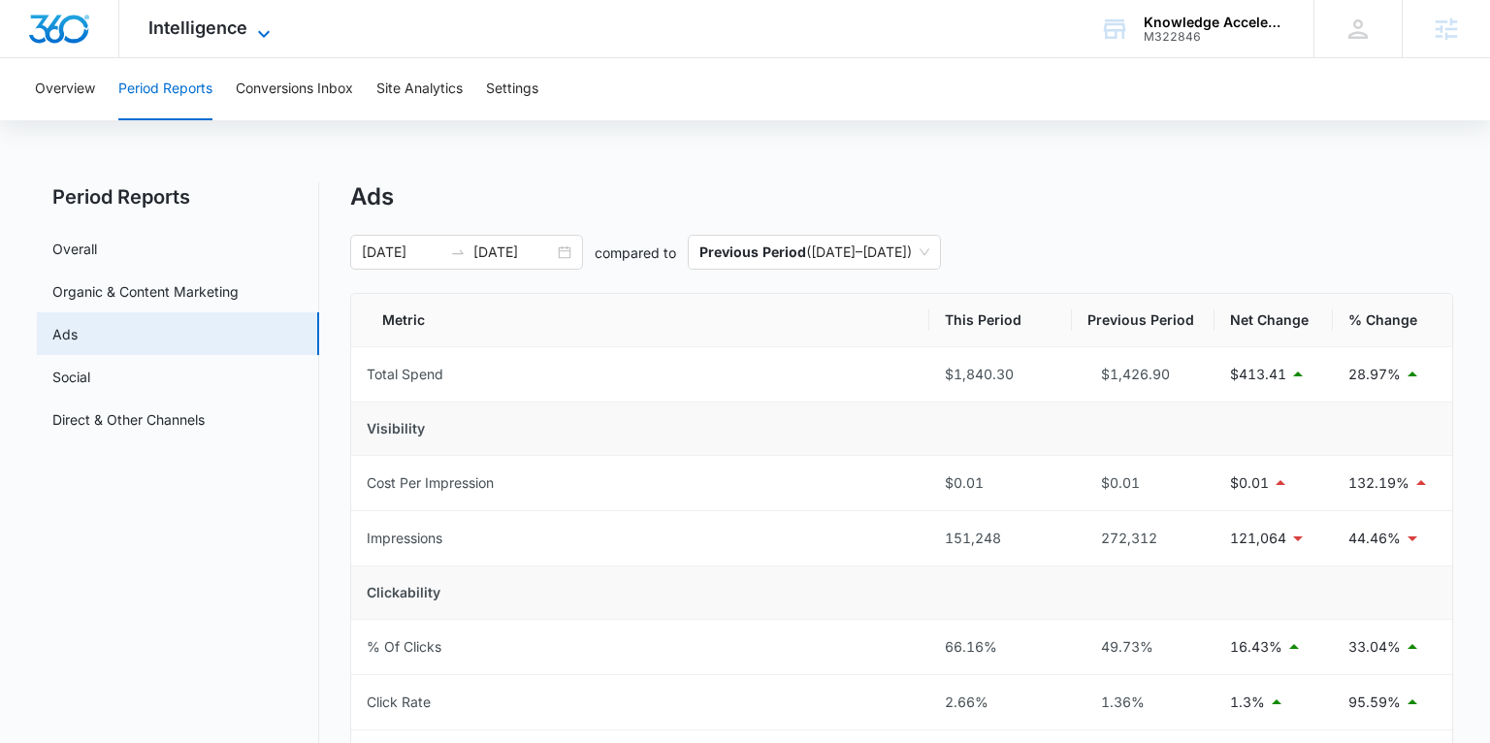
click at [196, 21] on span "Intelligence" at bounding box center [197, 27] width 99 height 20
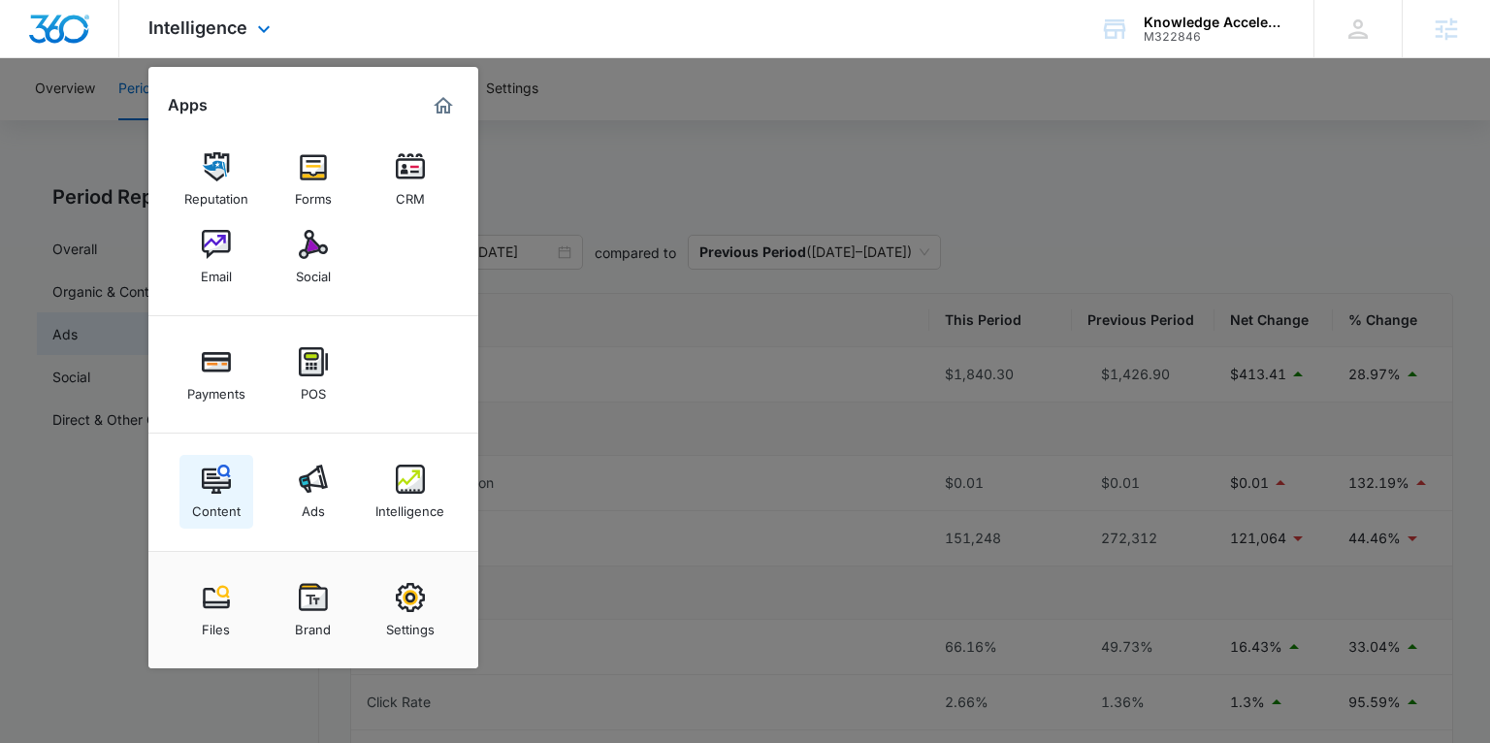
click at [217, 510] on div "Content" at bounding box center [216, 506] width 48 height 25
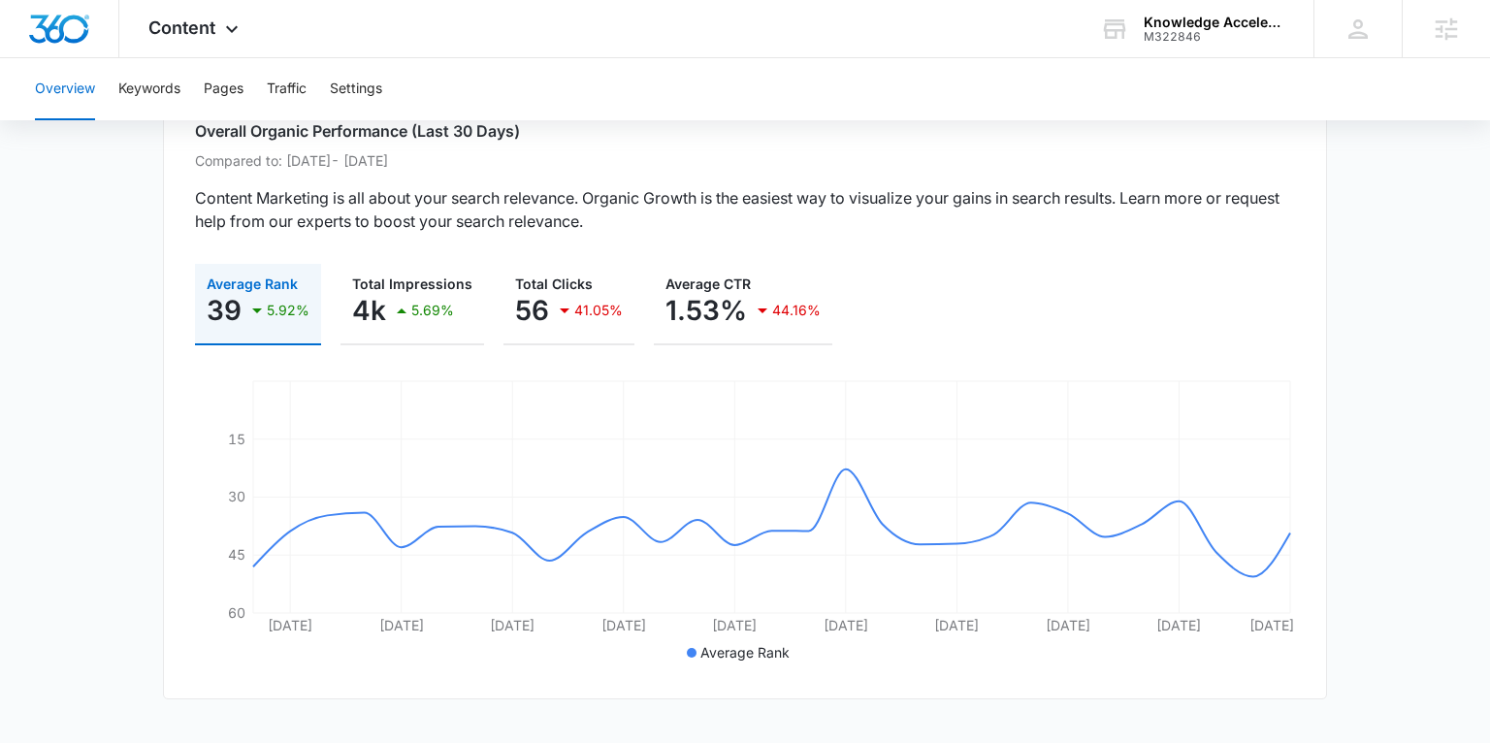
scroll to position [78, 0]
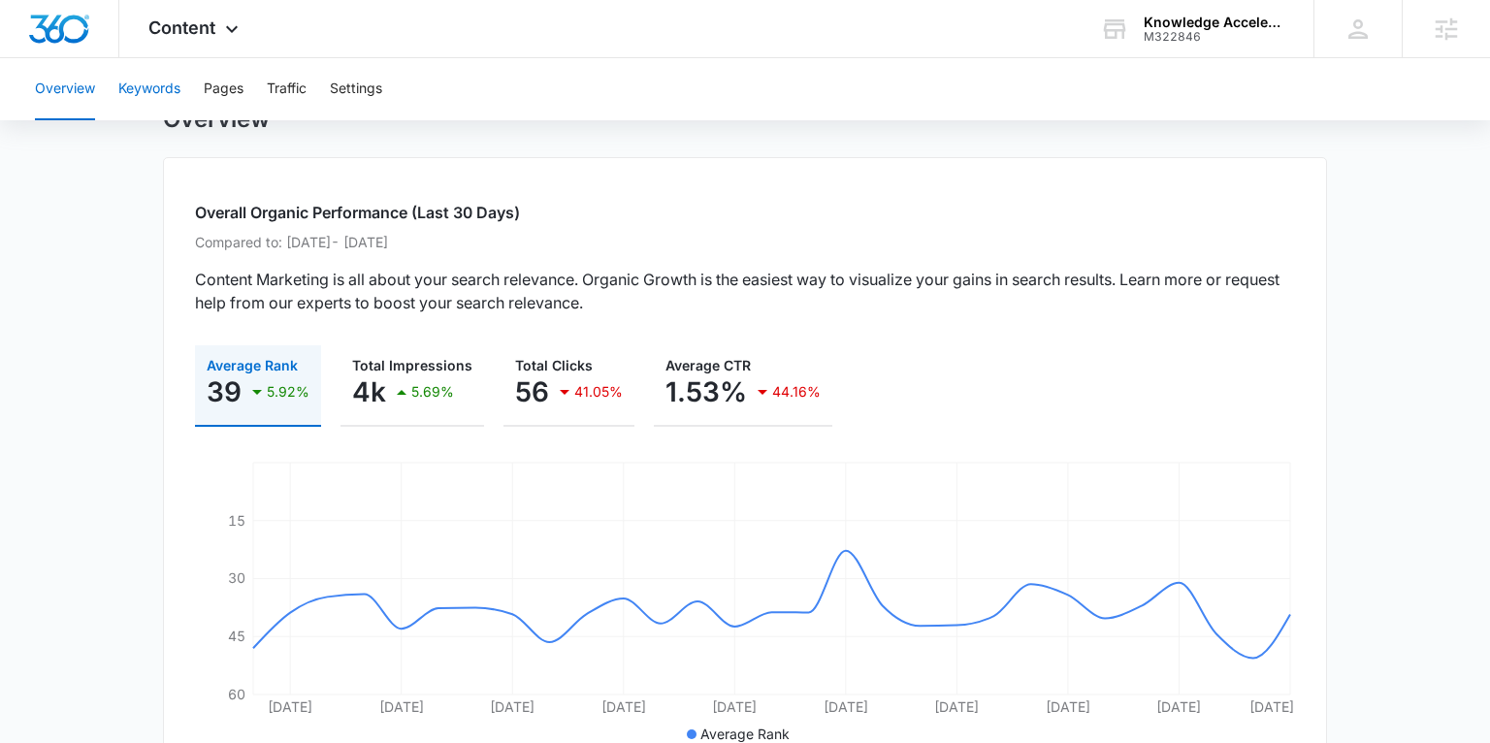
click at [165, 90] on button "Keywords" at bounding box center [149, 89] width 62 height 62
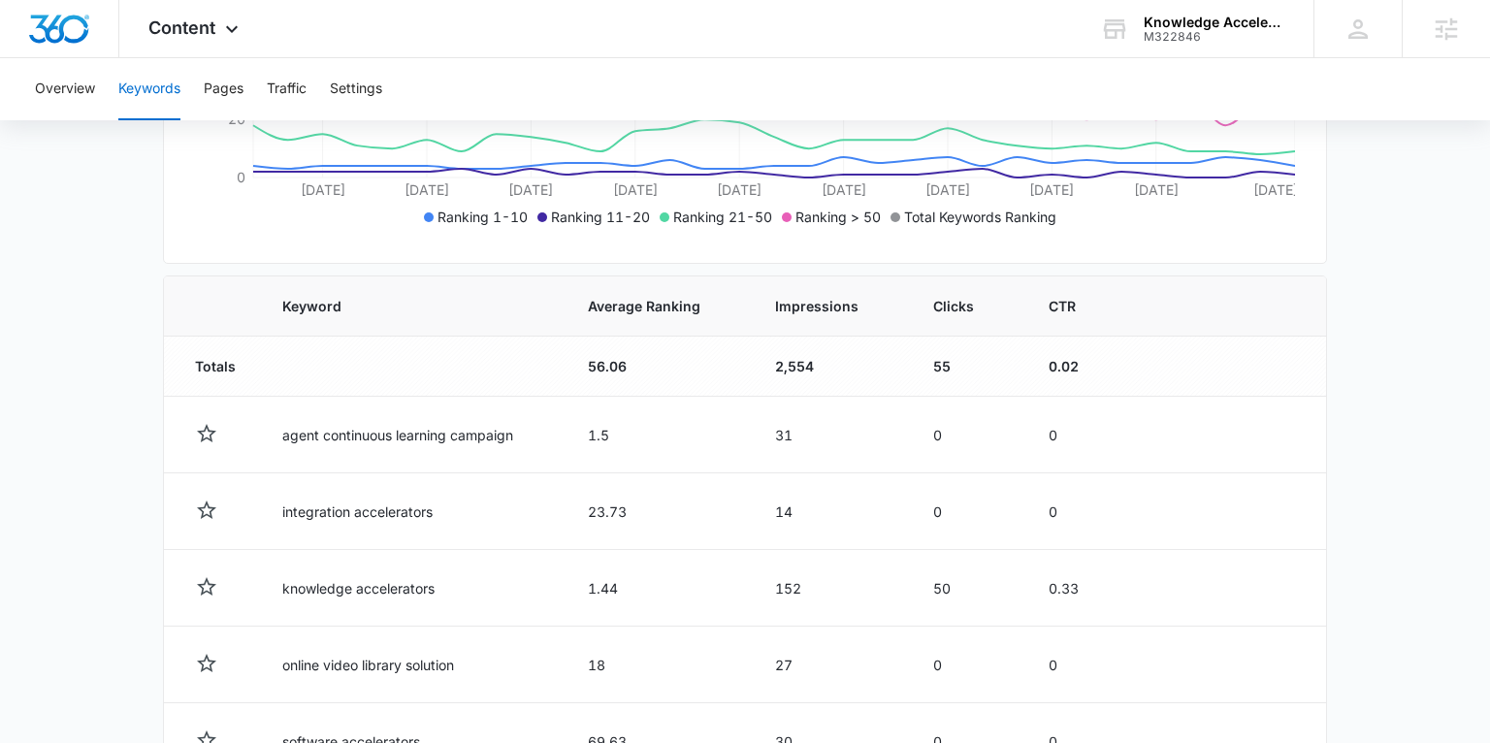
scroll to position [532, 0]
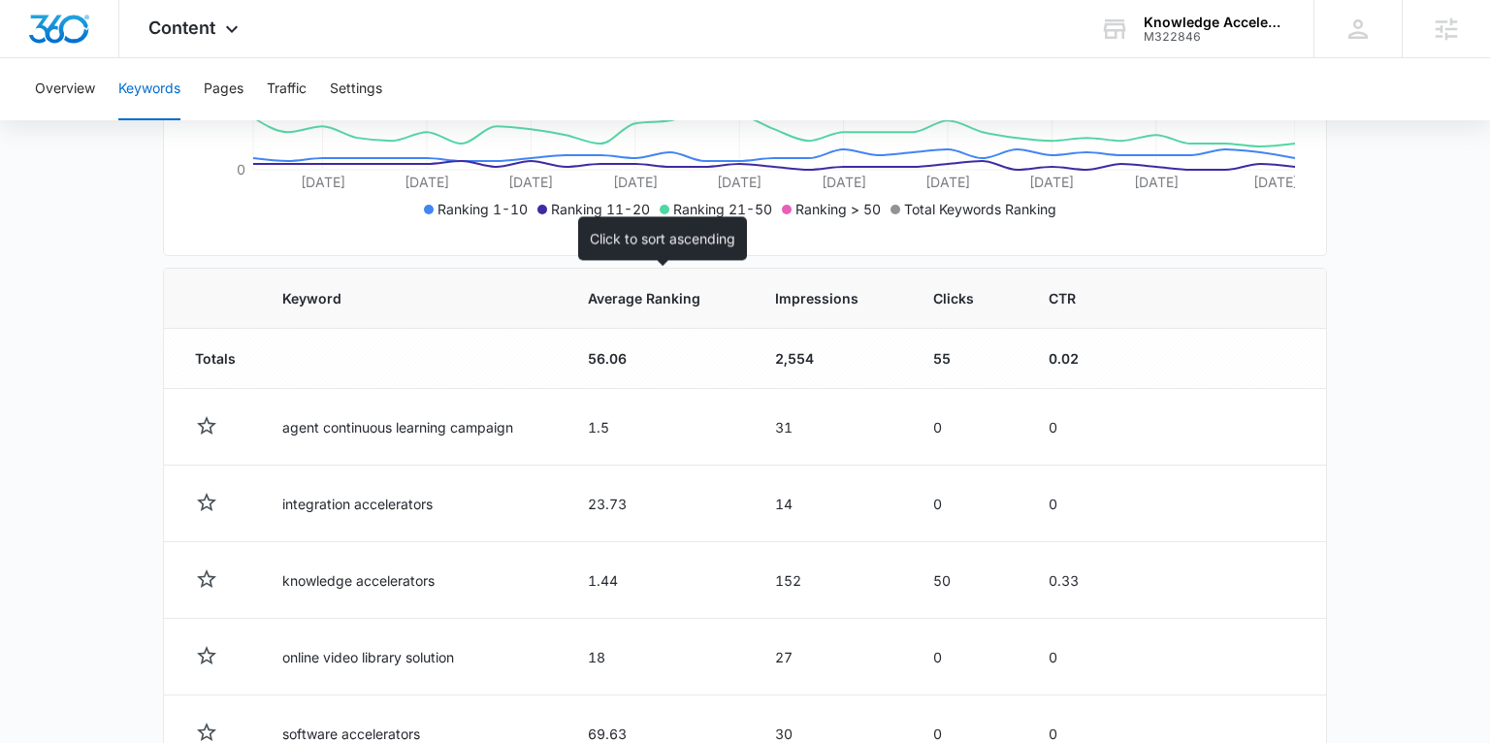
click at [639, 294] on span "Average Ranking" at bounding box center [644, 298] width 113 height 20
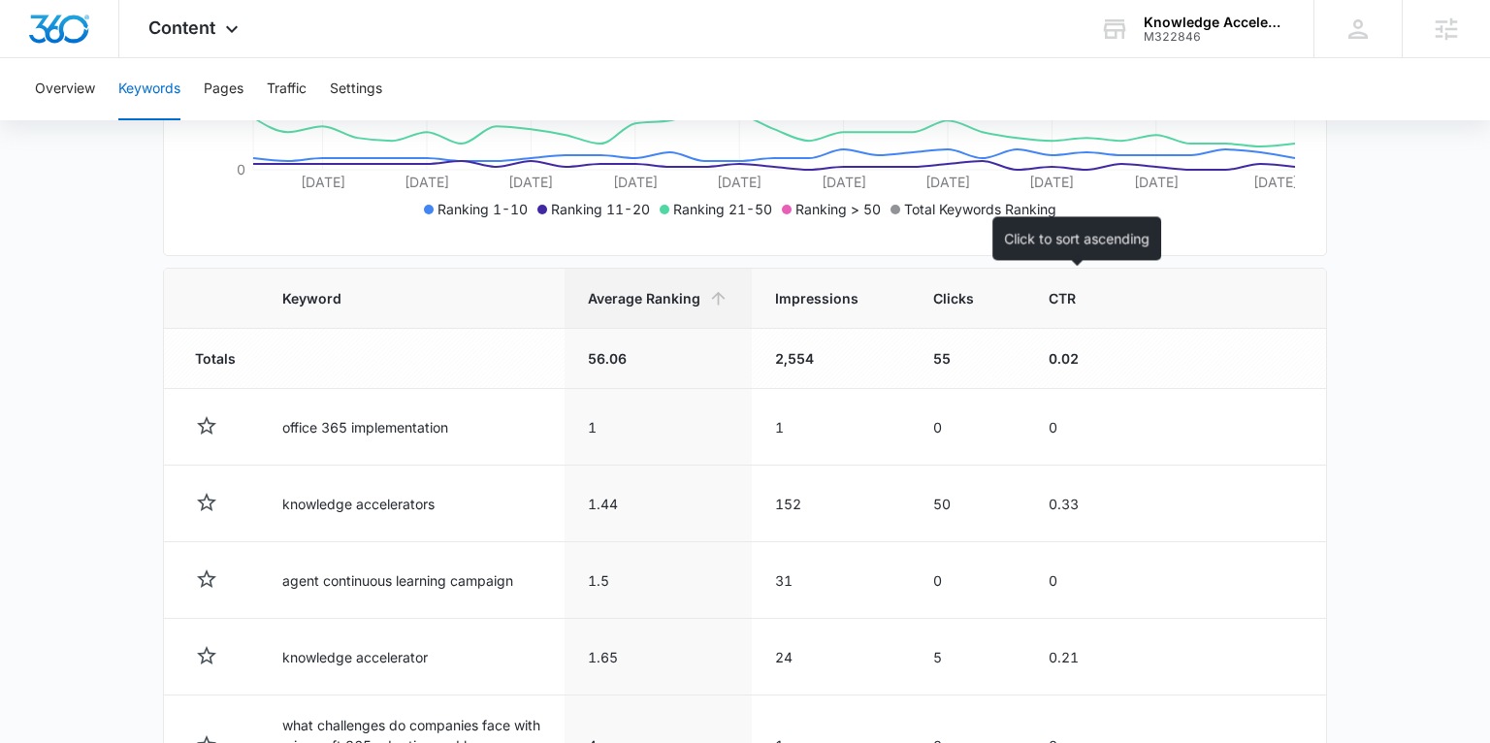
click at [1068, 310] on th "CTR" at bounding box center [1076, 299] width 102 height 60
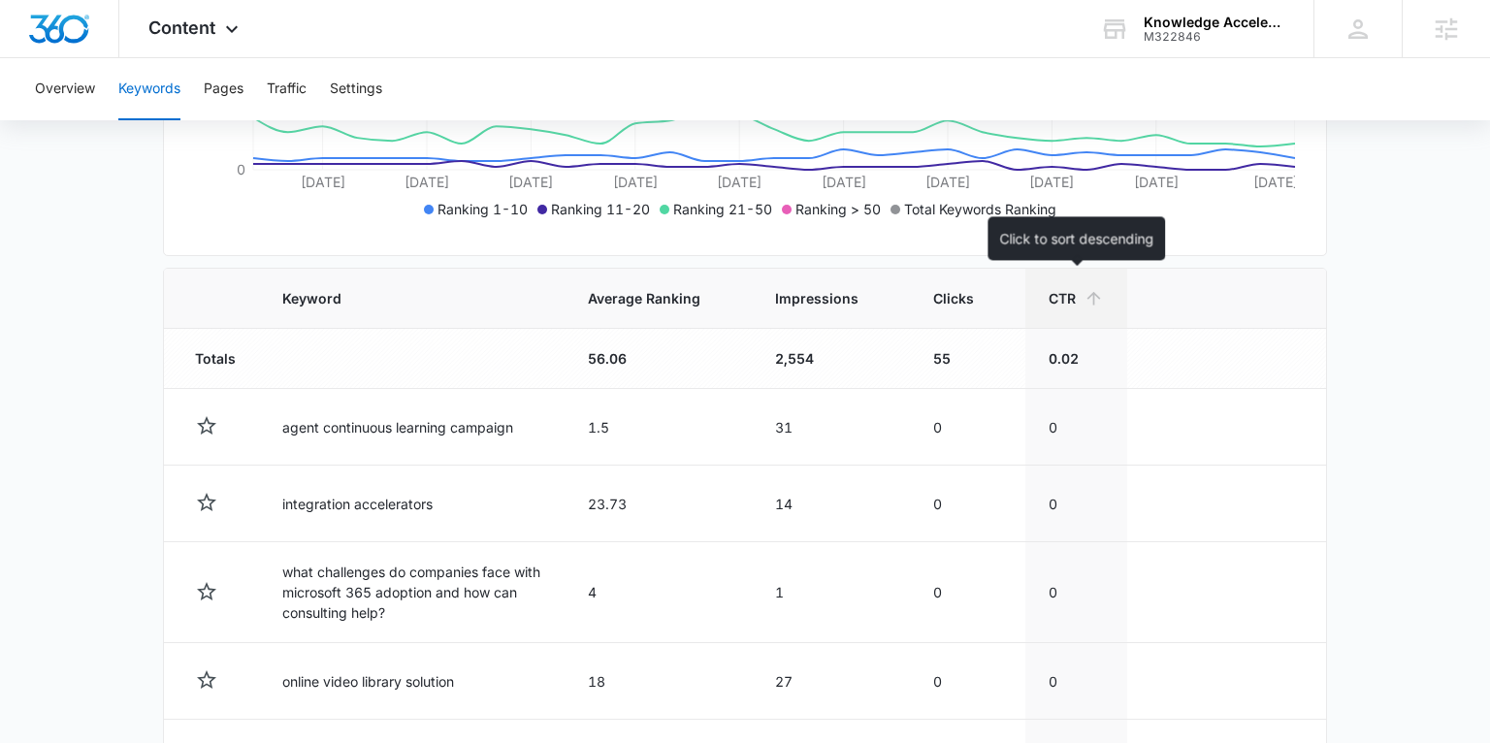
click at [1056, 306] on span "CTR" at bounding box center [1062, 298] width 27 height 20
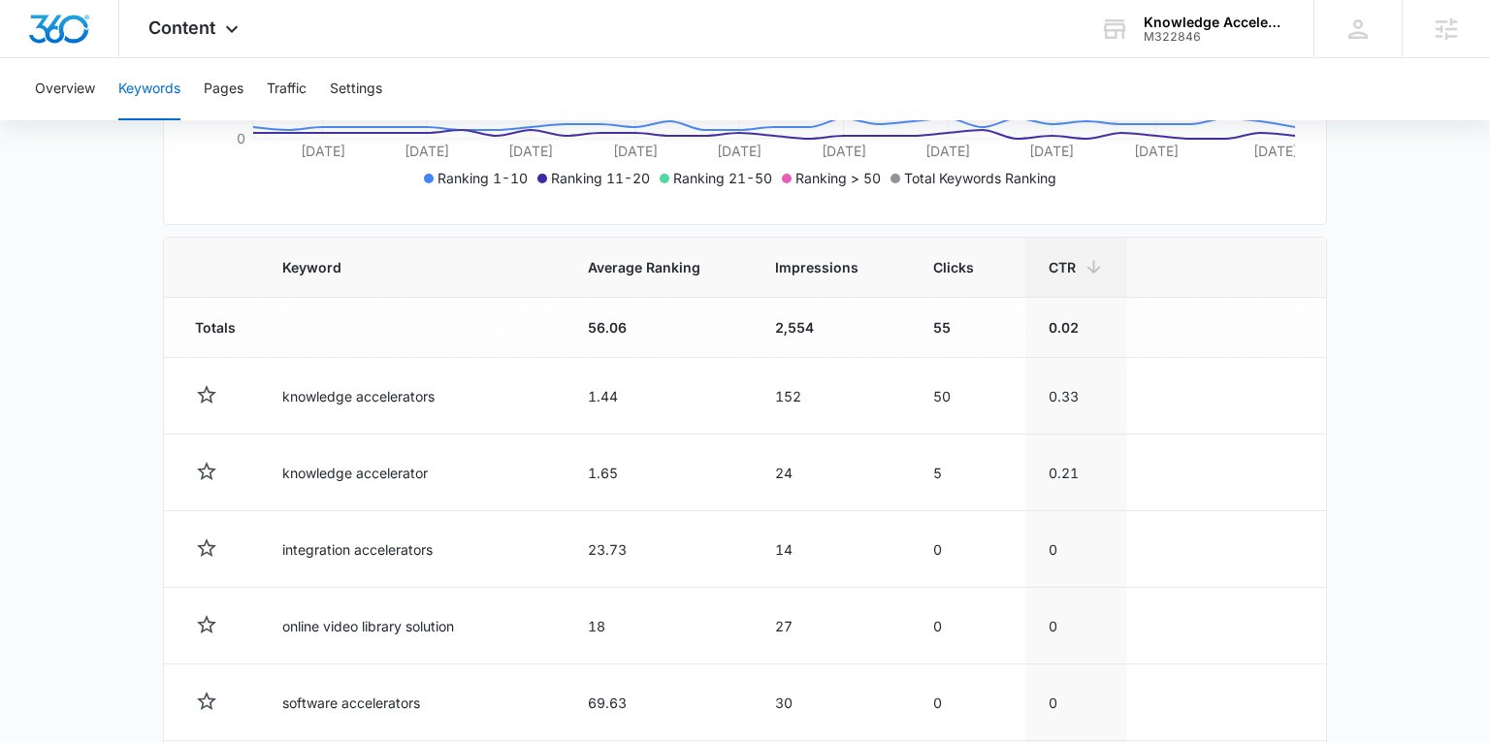
scroll to position [564, 0]
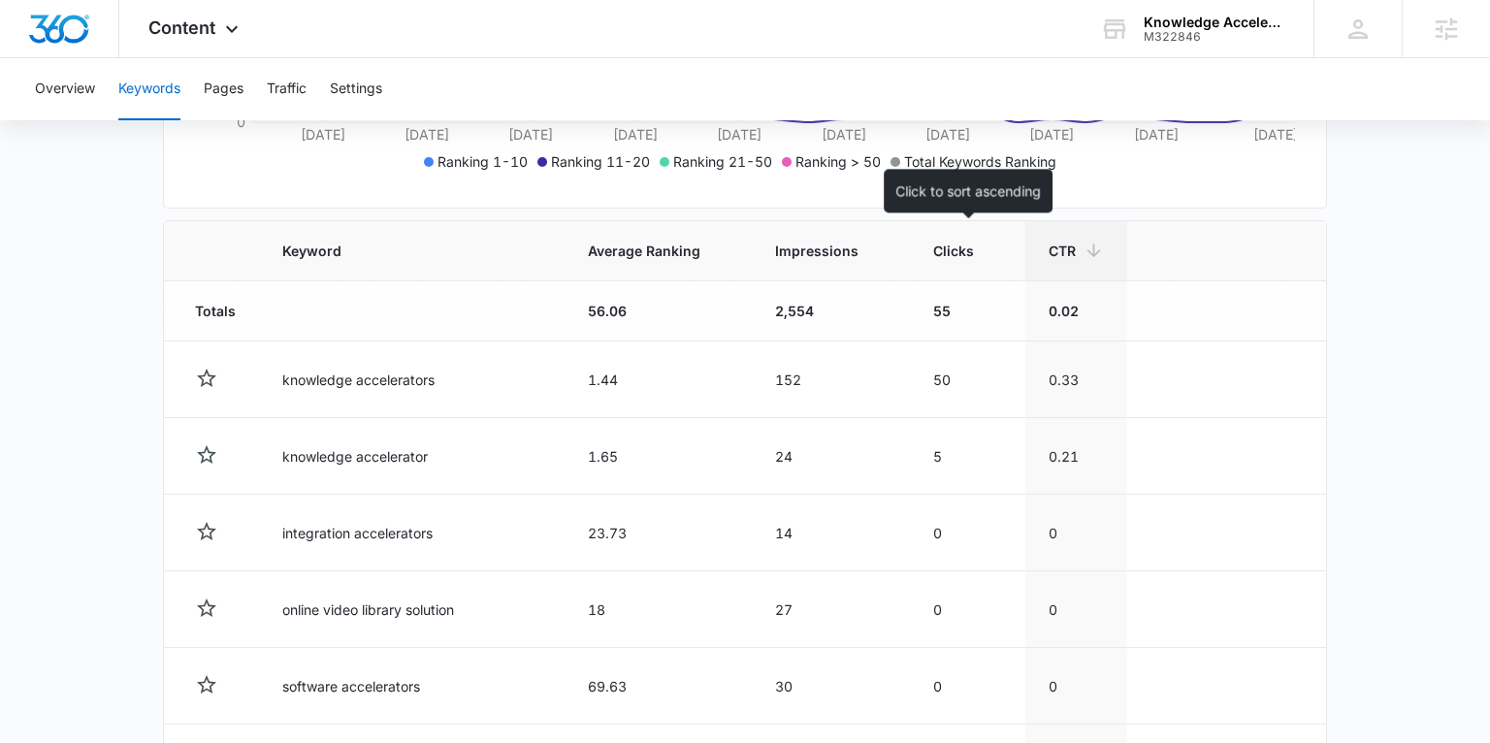
click at [939, 248] on span "Clicks" at bounding box center [953, 251] width 41 height 20
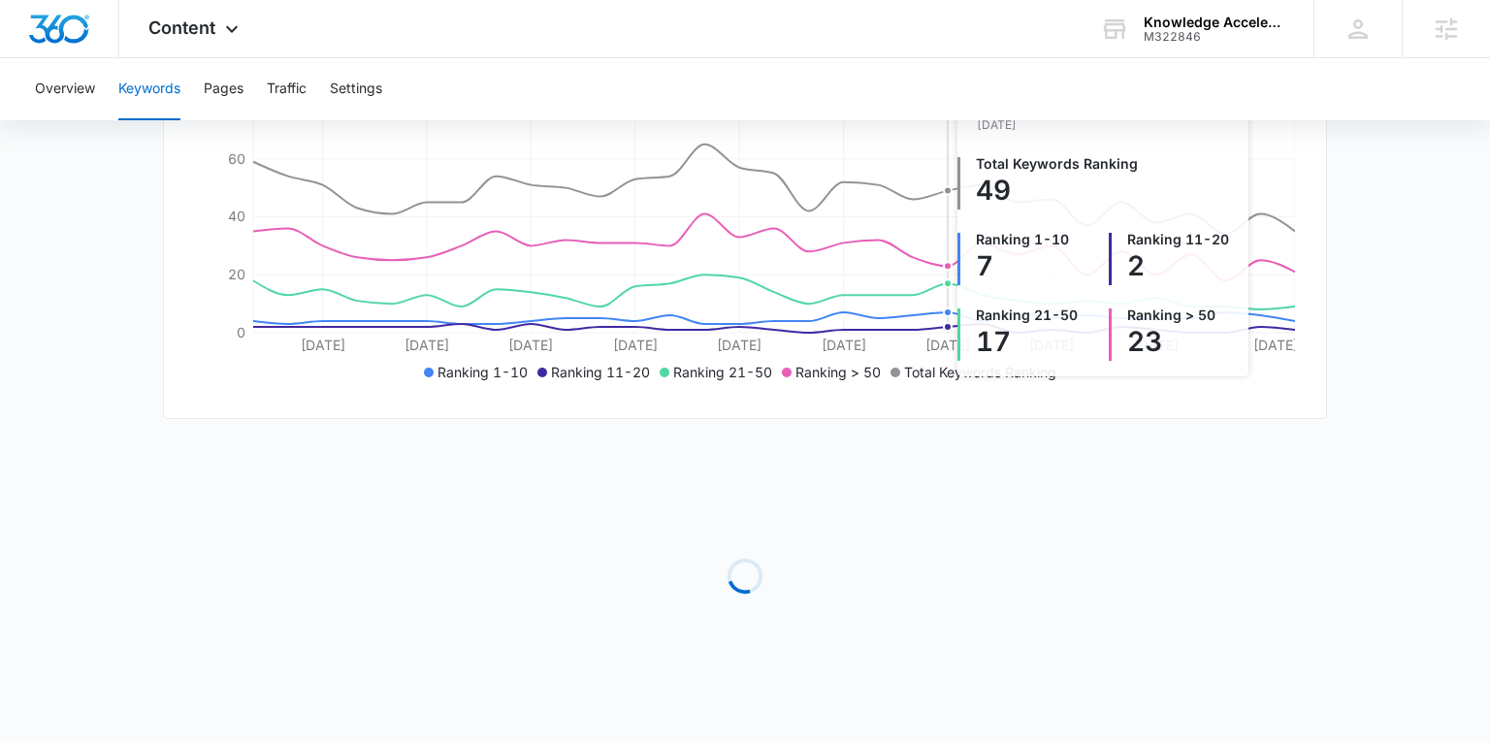
scroll to position [370, 0]
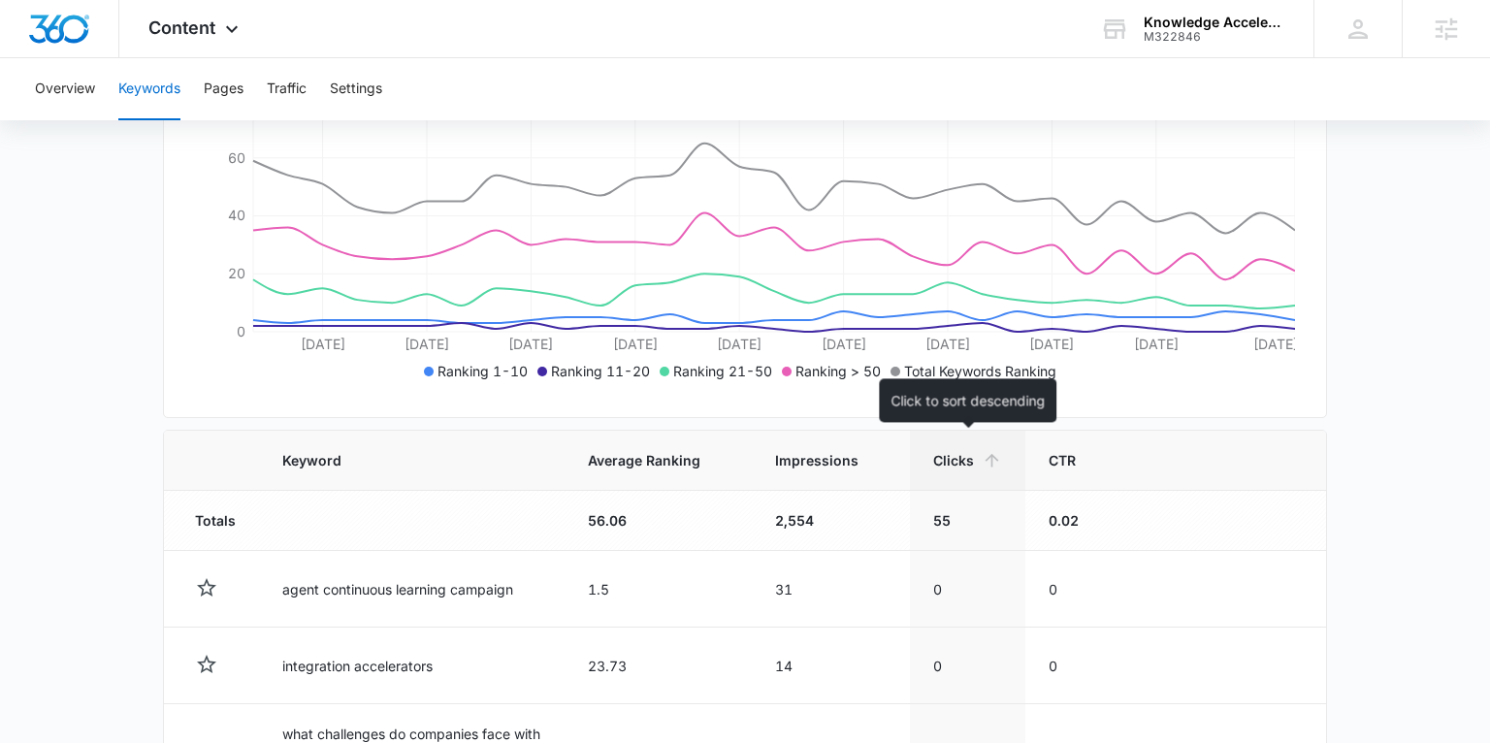
click at [954, 453] on span "Clicks" at bounding box center [953, 460] width 41 height 20
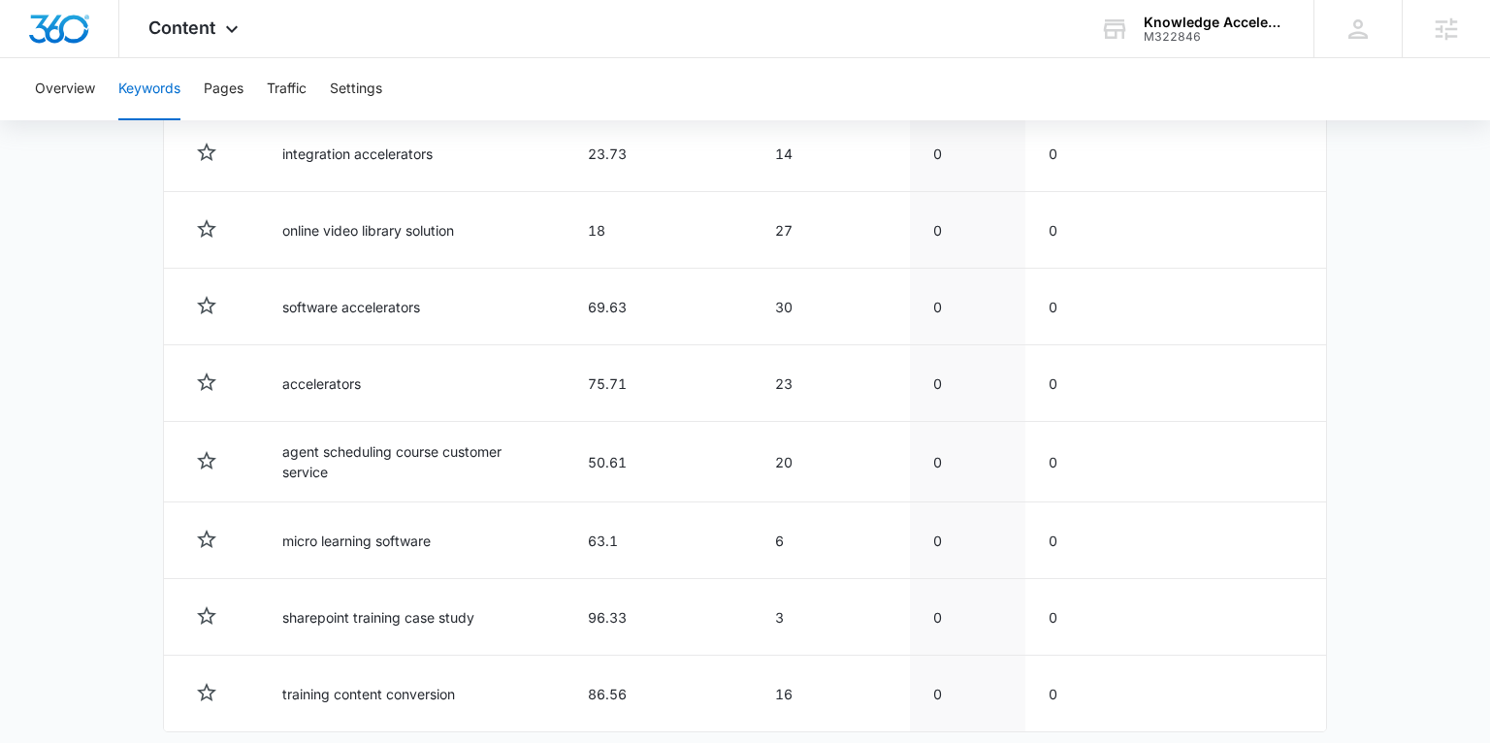
scroll to position [1051, 0]
